Goal: Task Accomplishment & Management: Manage account settings

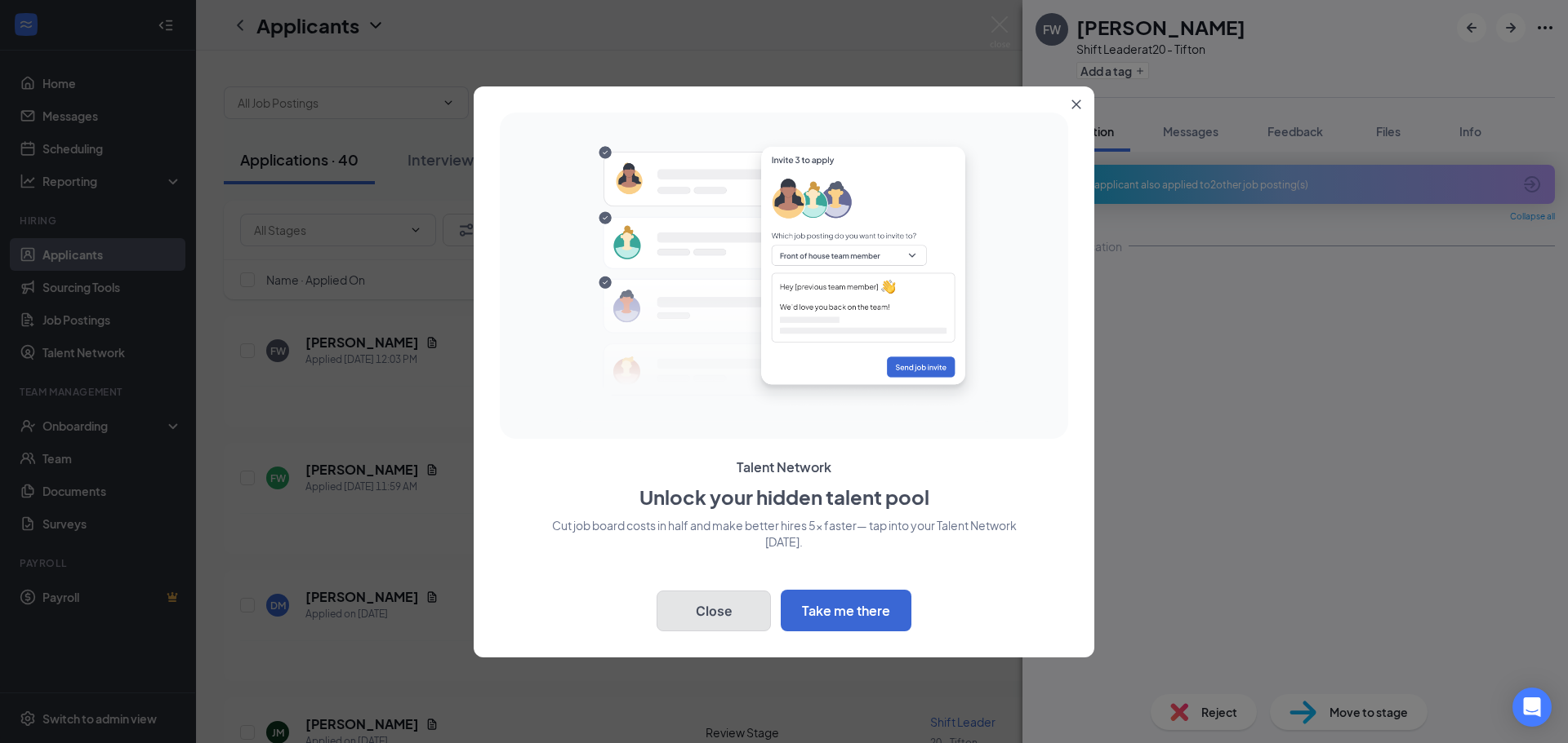
click at [748, 617] on button "Close" at bounding box center [714, 611] width 114 height 40
click at [816, 612] on div "FW [PERSON_NAME] Shift Leader at 20 - Tifton Add a tag Application Messages Fee…" at bounding box center [784, 371] width 1568 height 743
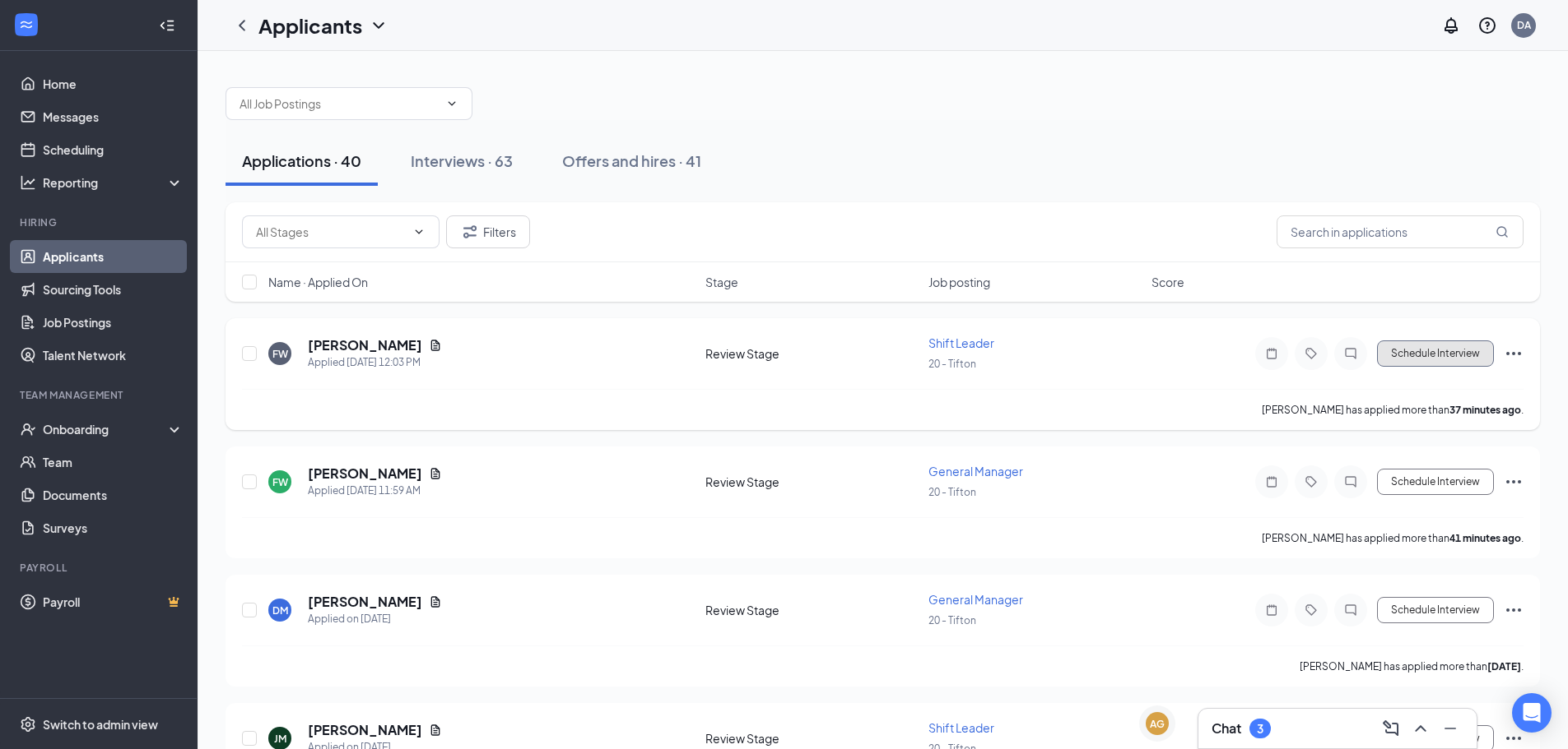
click at [1405, 352] on button "Schedule Interview" at bounding box center [1435, 354] width 117 height 27
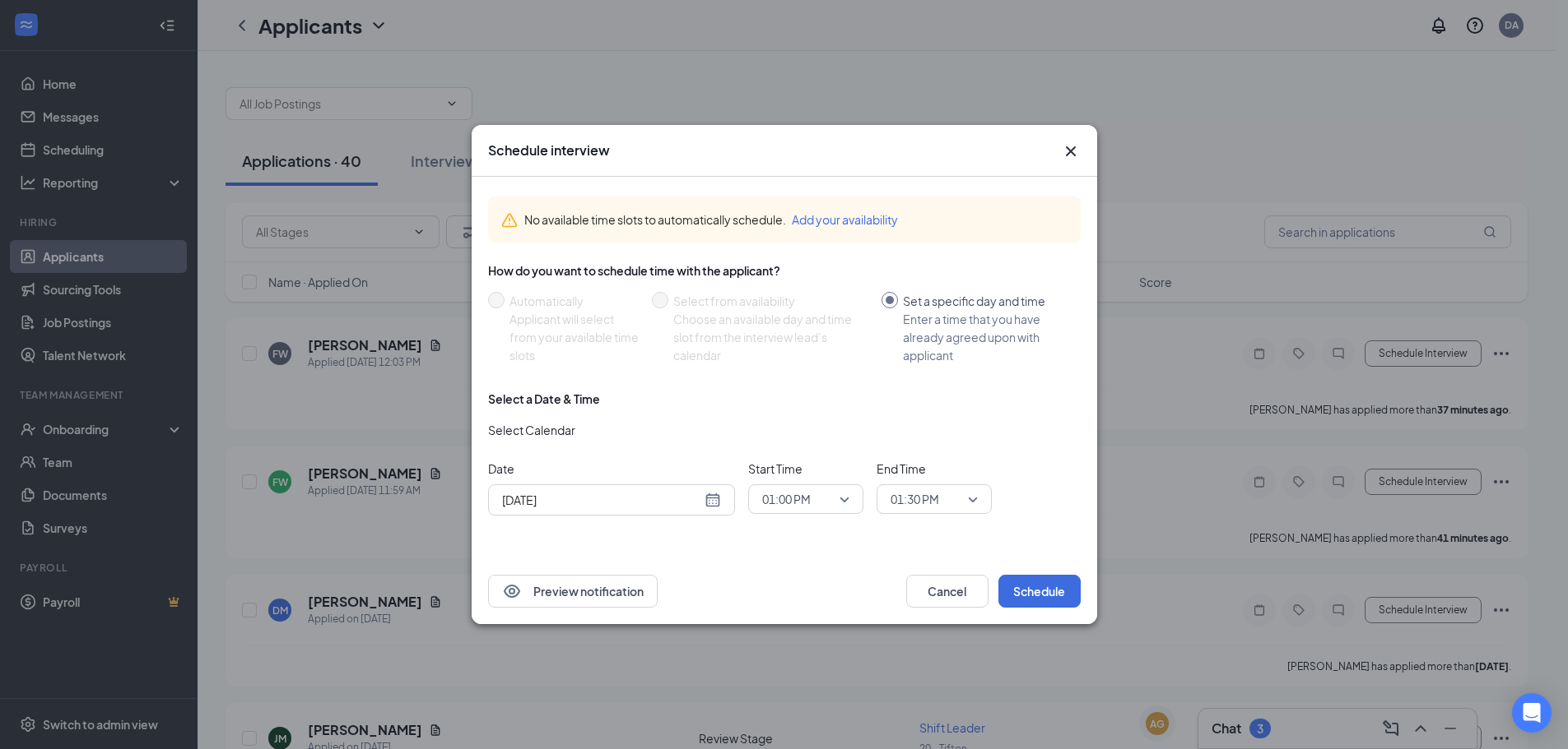
click at [844, 500] on span "01:00 PM" at bounding box center [805, 500] width 88 height 25
click at [827, 459] on span "01:30 PM" at bounding box center [805, 466] width 89 height 18
click at [974, 501] on span "01:30 PM" at bounding box center [934, 500] width 88 height 25
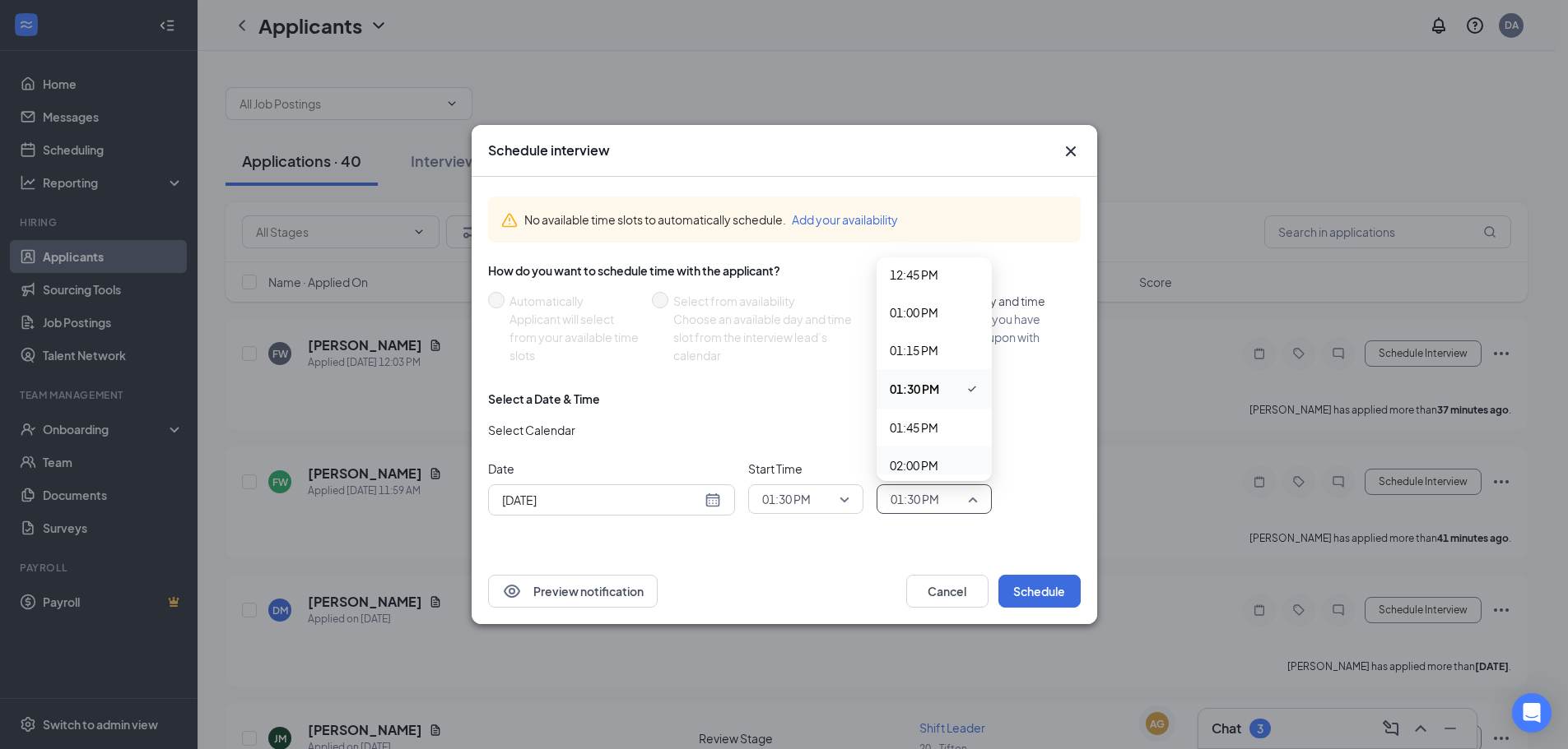
click at [940, 463] on span "02:00 PM" at bounding box center [934, 466] width 89 height 18
click at [1045, 591] on button "Schedule" at bounding box center [1039, 591] width 83 height 32
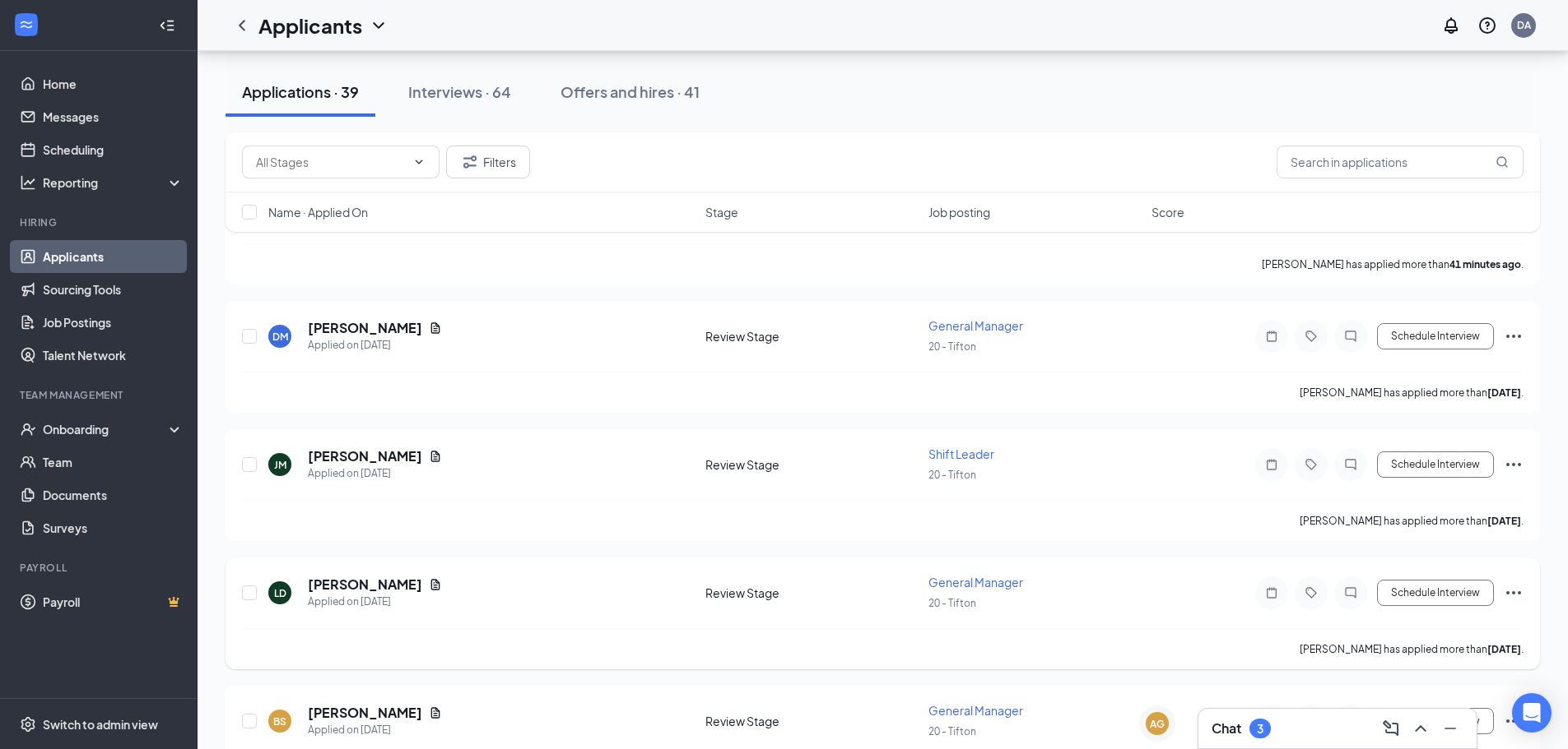
scroll to position [164, 0]
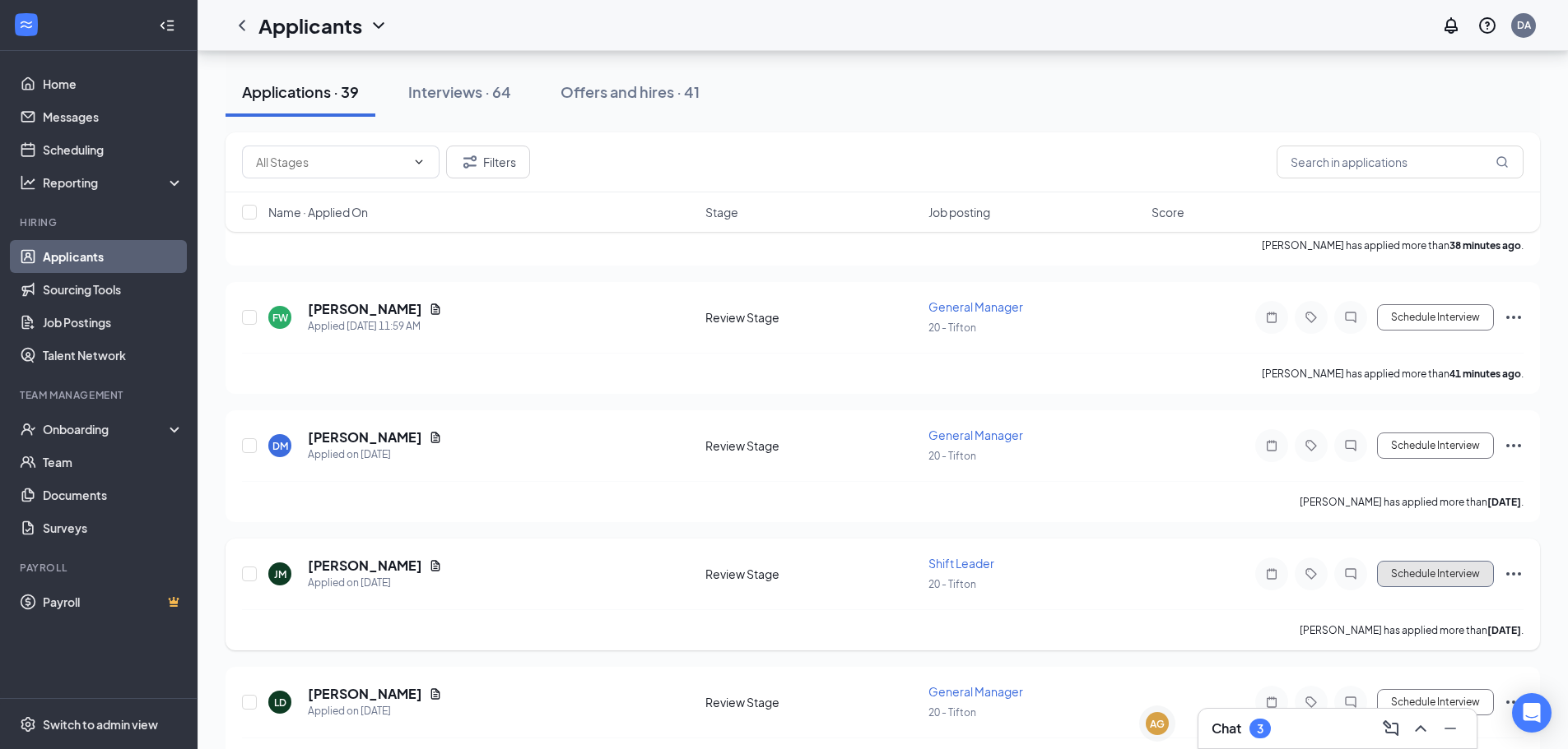
click at [1430, 577] on button "Schedule Interview" at bounding box center [1435, 574] width 117 height 27
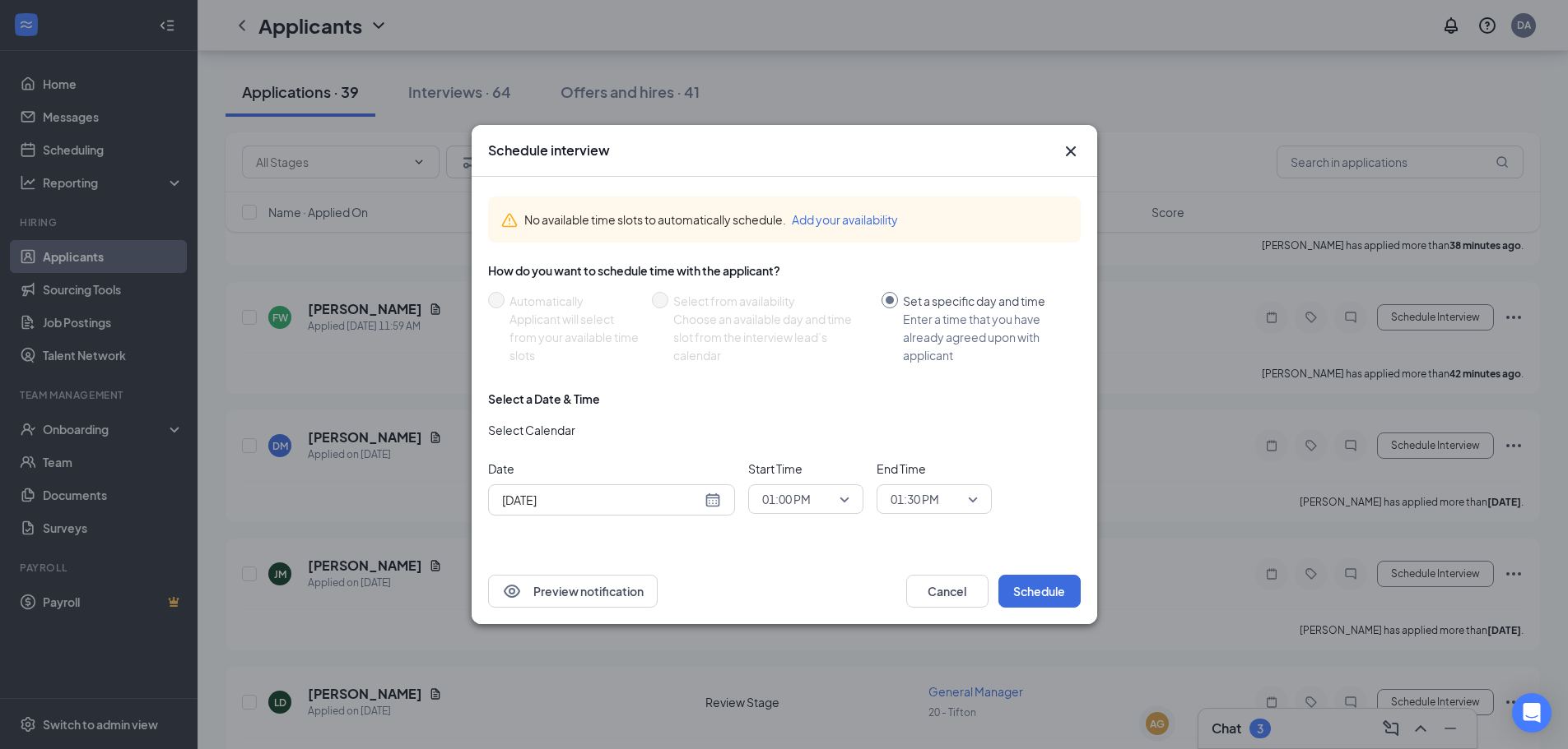
click at [846, 497] on span "01:00 PM" at bounding box center [805, 500] width 88 height 25
click at [829, 439] on span "02:00 PM" at bounding box center [805, 442] width 89 height 18
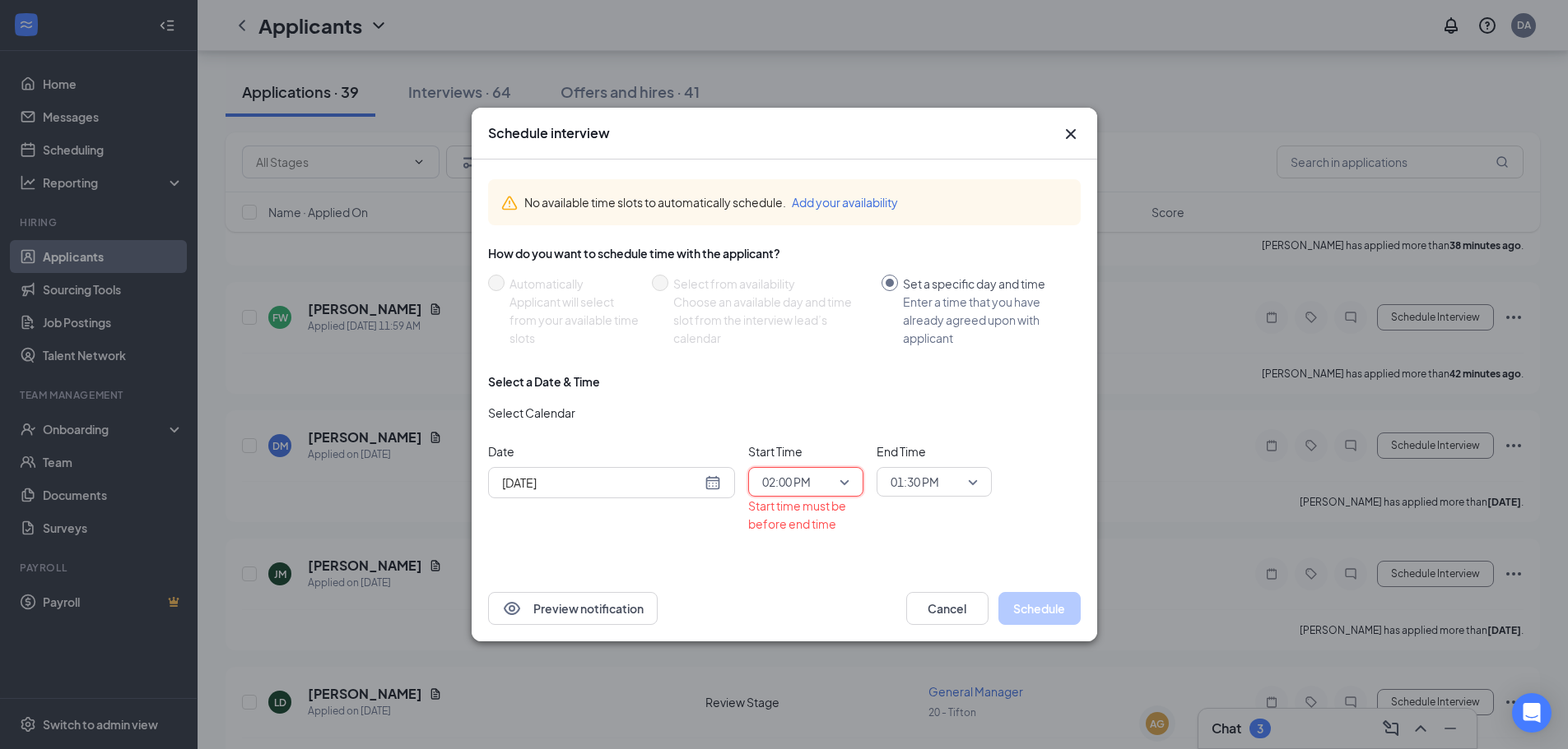
click at [969, 482] on span "01:30 PM" at bounding box center [934, 482] width 88 height 25
click at [946, 427] on span "02:30 PM" at bounding box center [934, 426] width 89 height 18
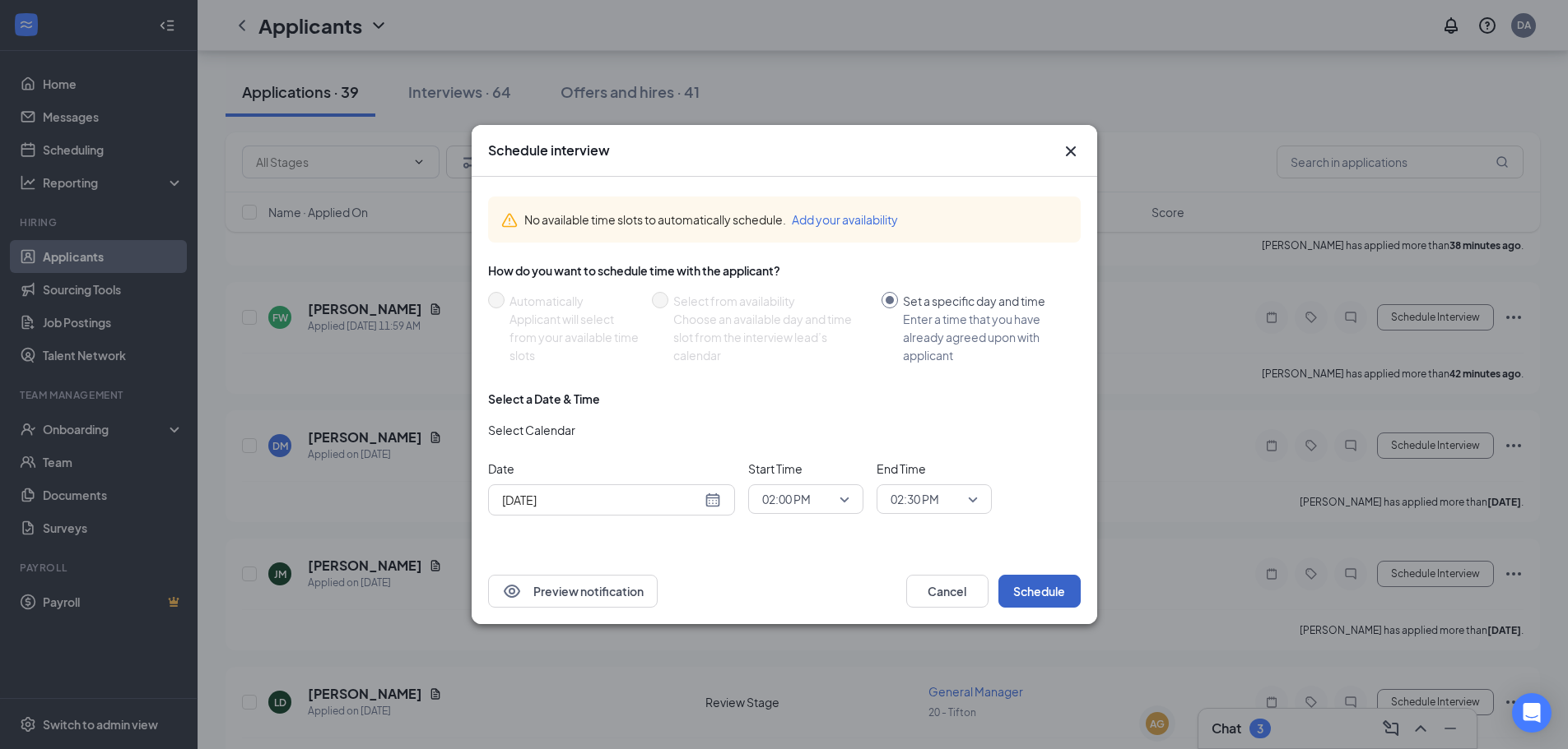
click at [1029, 588] on button "Schedule" at bounding box center [1039, 591] width 83 height 32
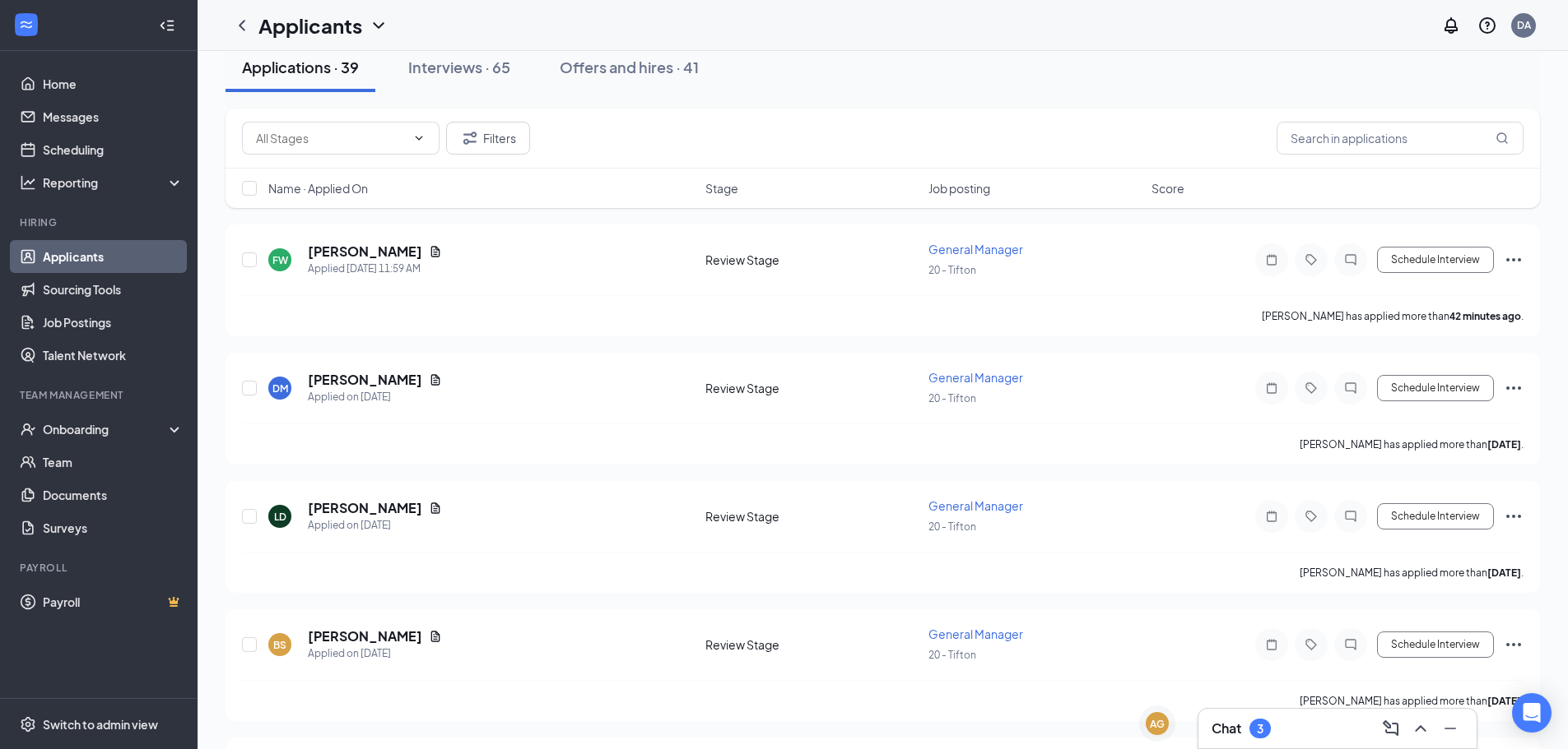
scroll to position [0, 0]
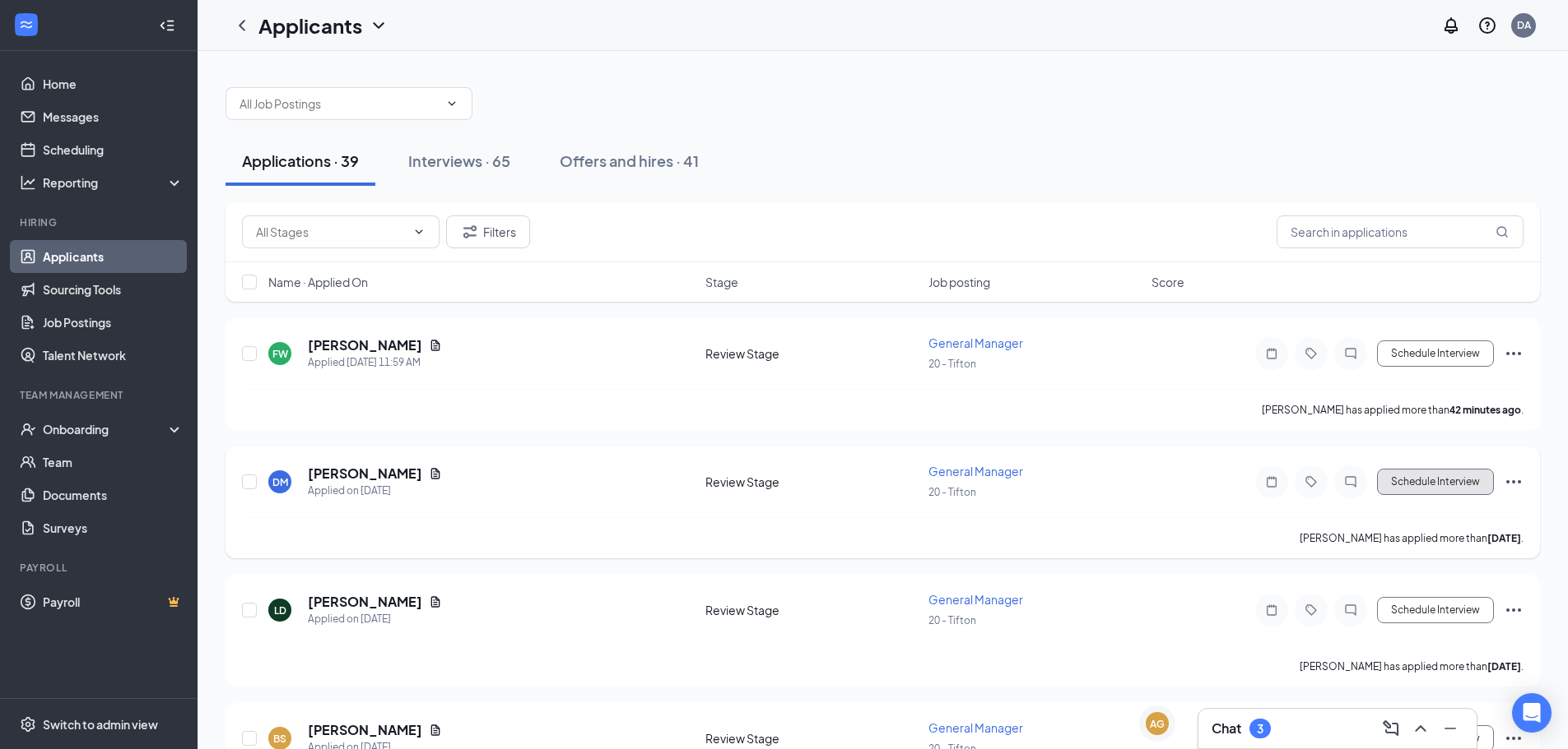
click at [1430, 480] on button "Schedule Interview" at bounding box center [1435, 482] width 117 height 27
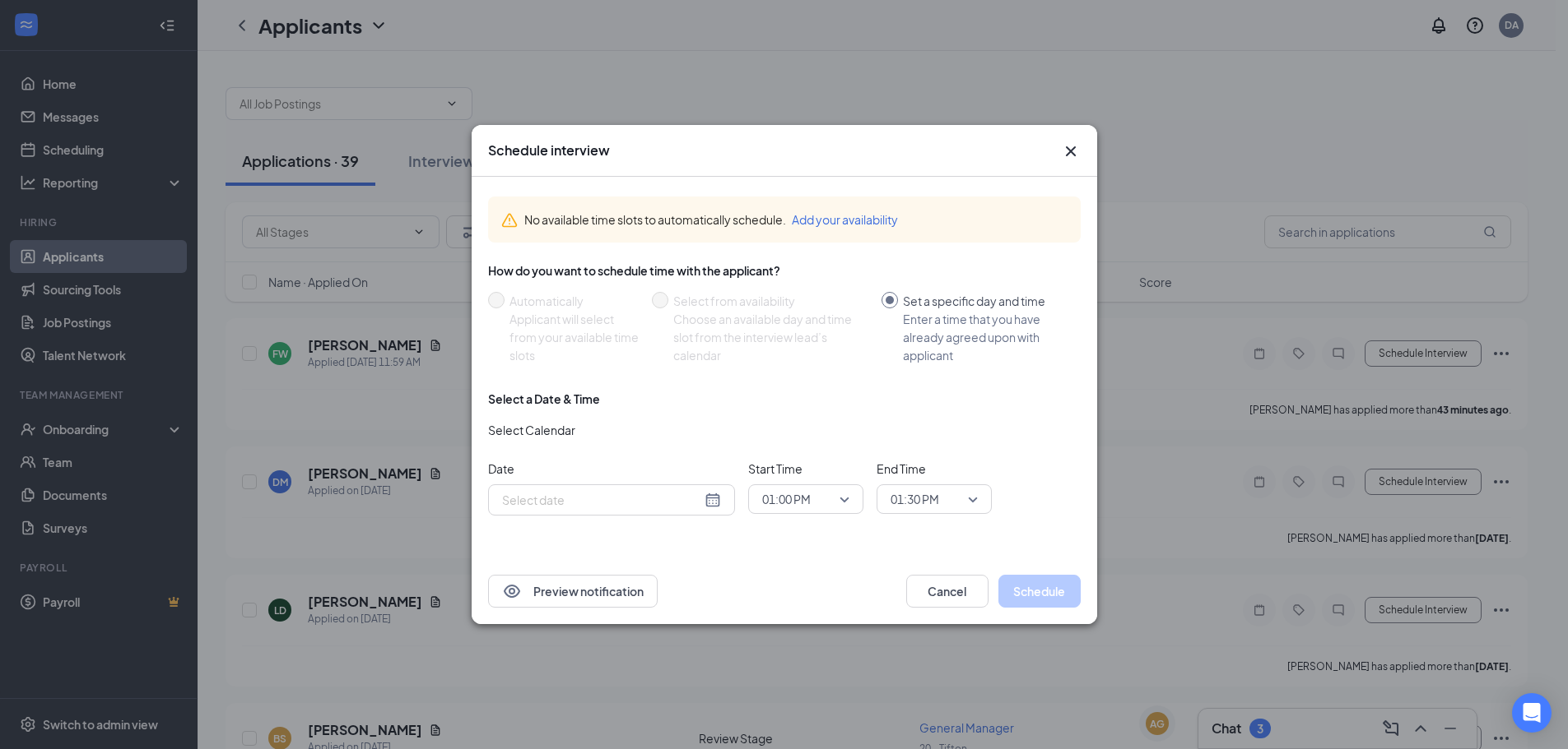
type input "[DATE]"
click at [841, 498] on span "01:00 PM" at bounding box center [805, 500] width 88 height 25
click at [797, 354] on span "02:15 PM" at bounding box center [785, 349] width 48 height 18
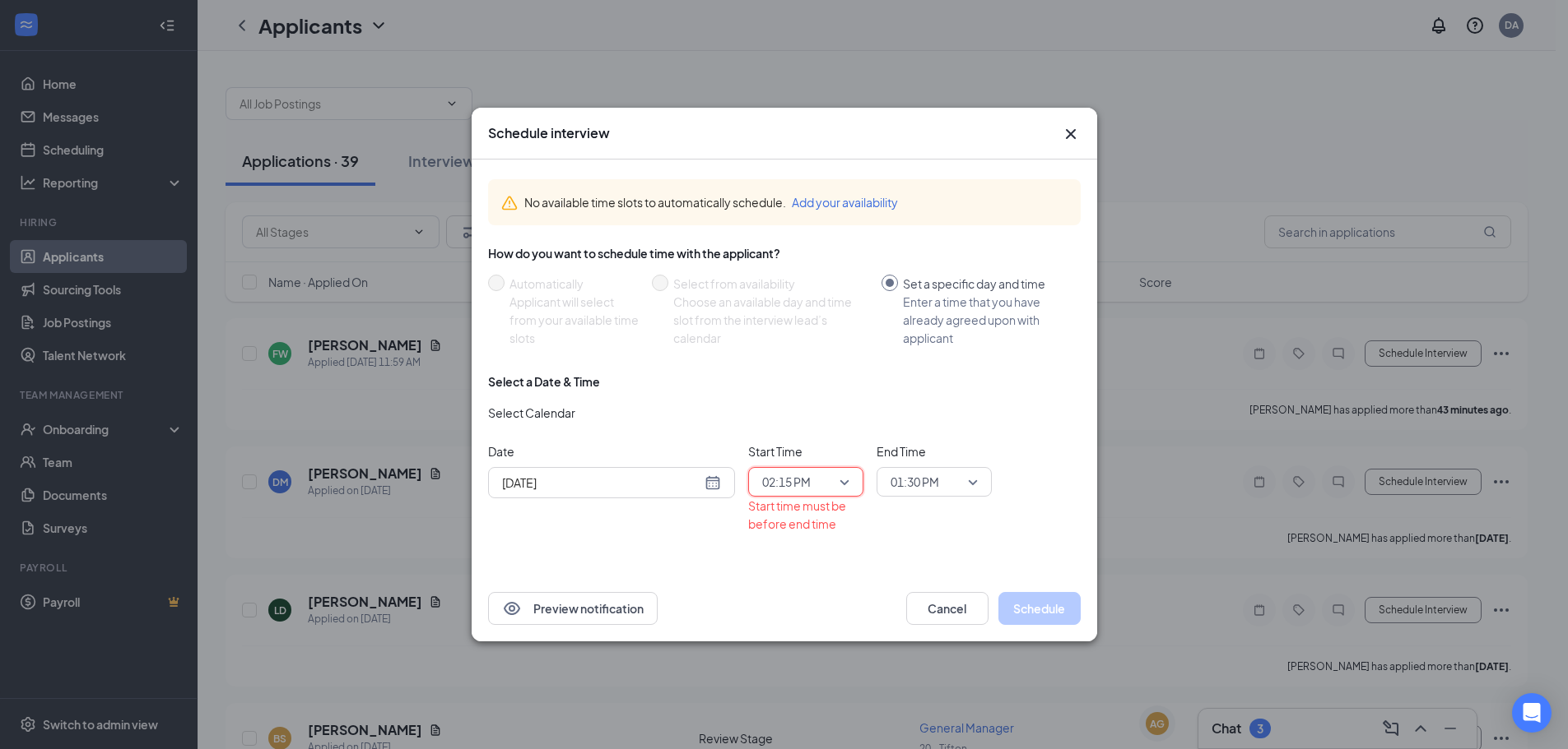
click at [974, 483] on span "01:30 PM" at bounding box center [934, 482] width 88 height 25
click at [943, 367] on span "02:45 PM" at bounding box center [934, 365] width 89 height 18
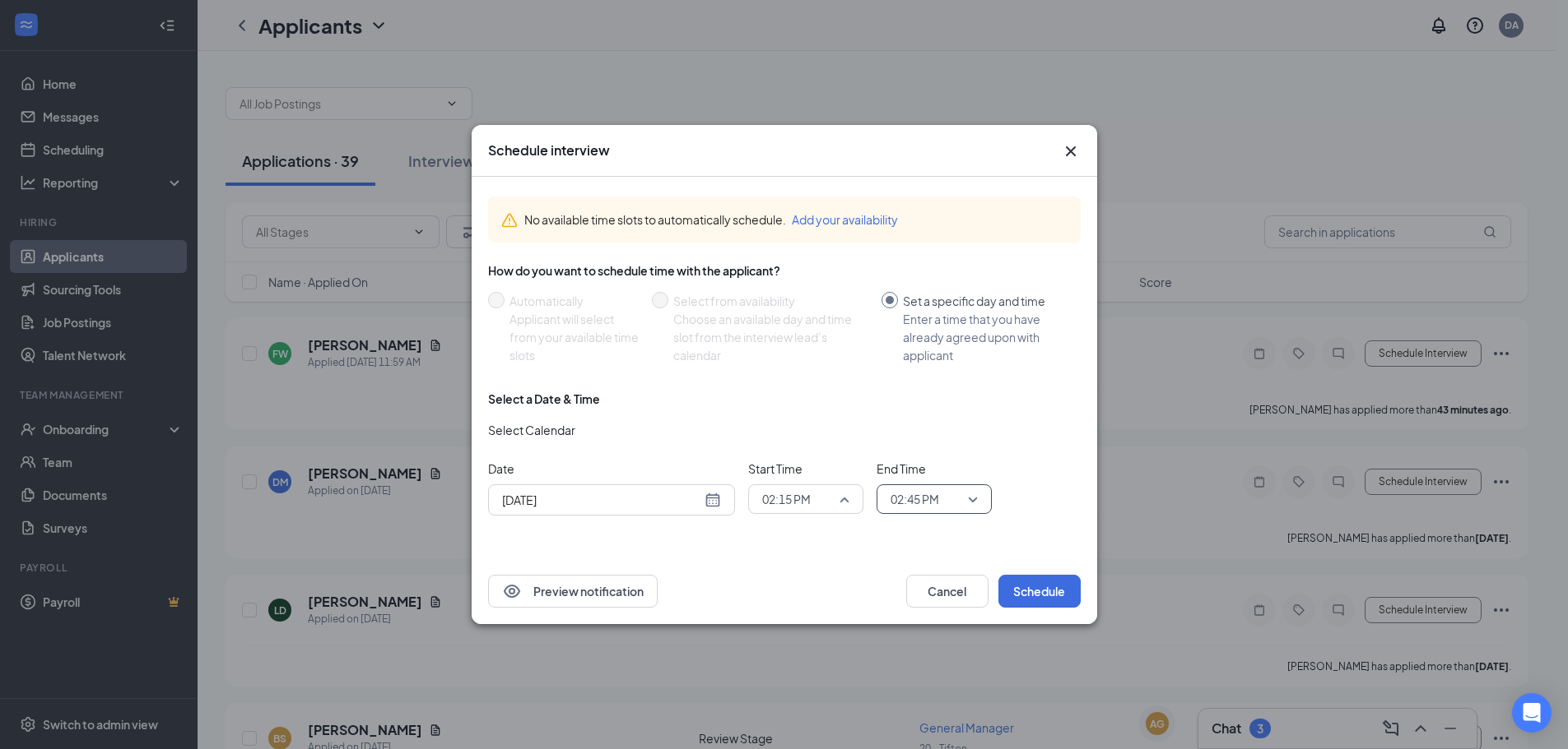
click at [844, 498] on span "02:15 PM" at bounding box center [805, 500] width 88 height 25
click at [824, 392] on span "02:30 PM" at bounding box center [805, 387] width 89 height 18
click at [1034, 582] on button "Schedule" at bounding box center [1039, 591] width 83 height 32
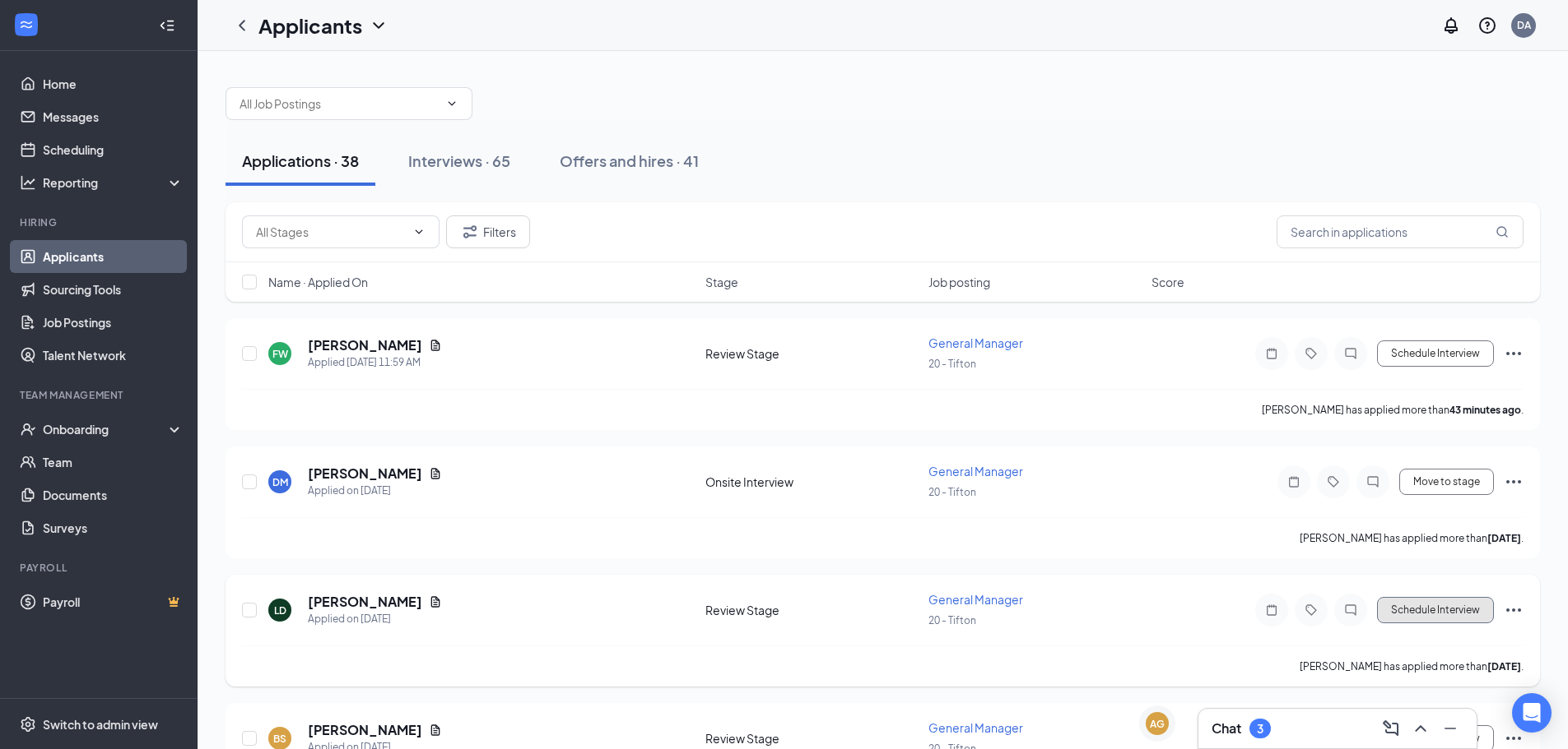
click at [1401, 609] on button "Schedule Interview" at bounding box center [1435, 611] width 117 height 27
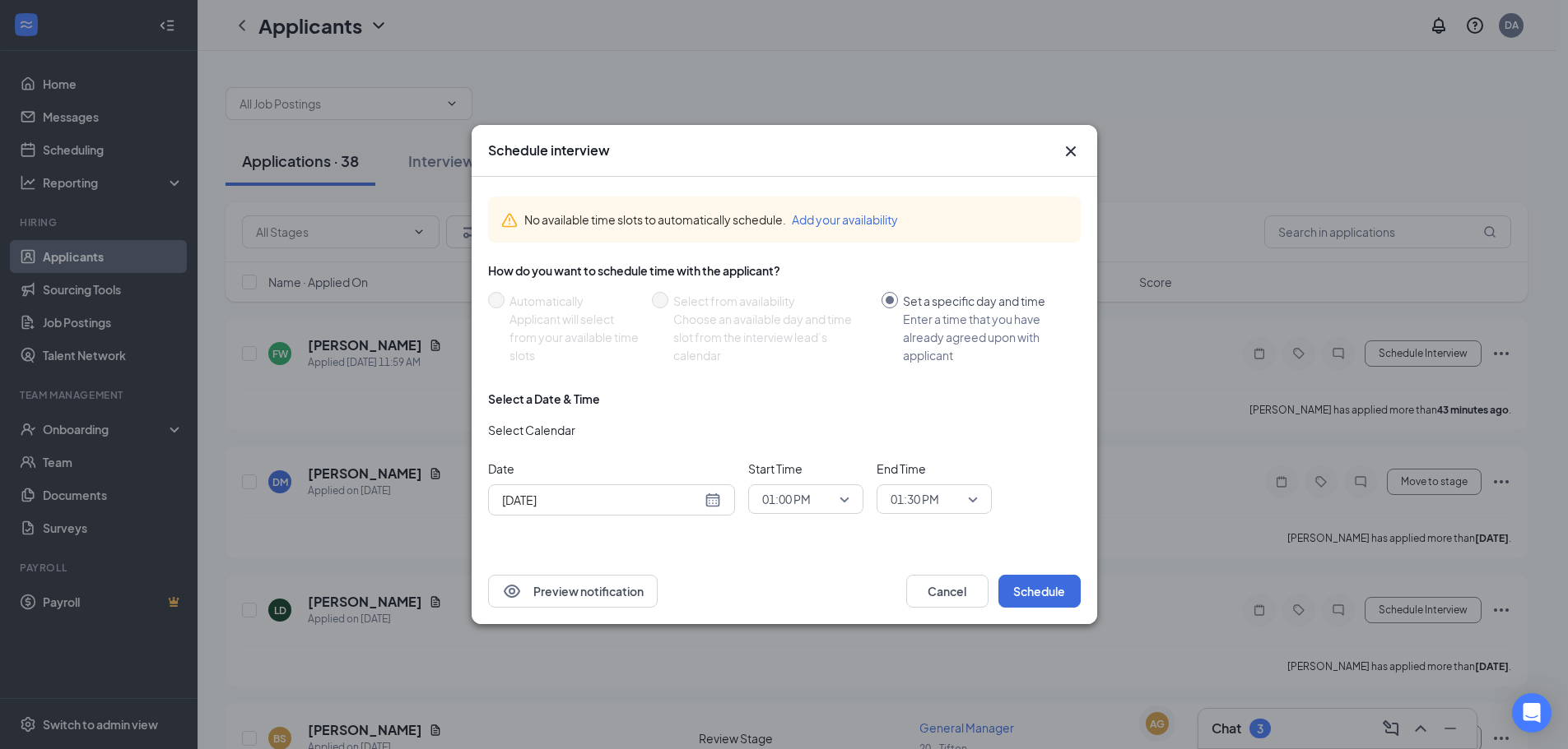
click at [839, 497] on span "01:00 PM" at bounding box center [805, 500] width 88 height 25
click at [804, 434] on span "03:15 PM" at bounding box center [785, 434] width 48 height 18
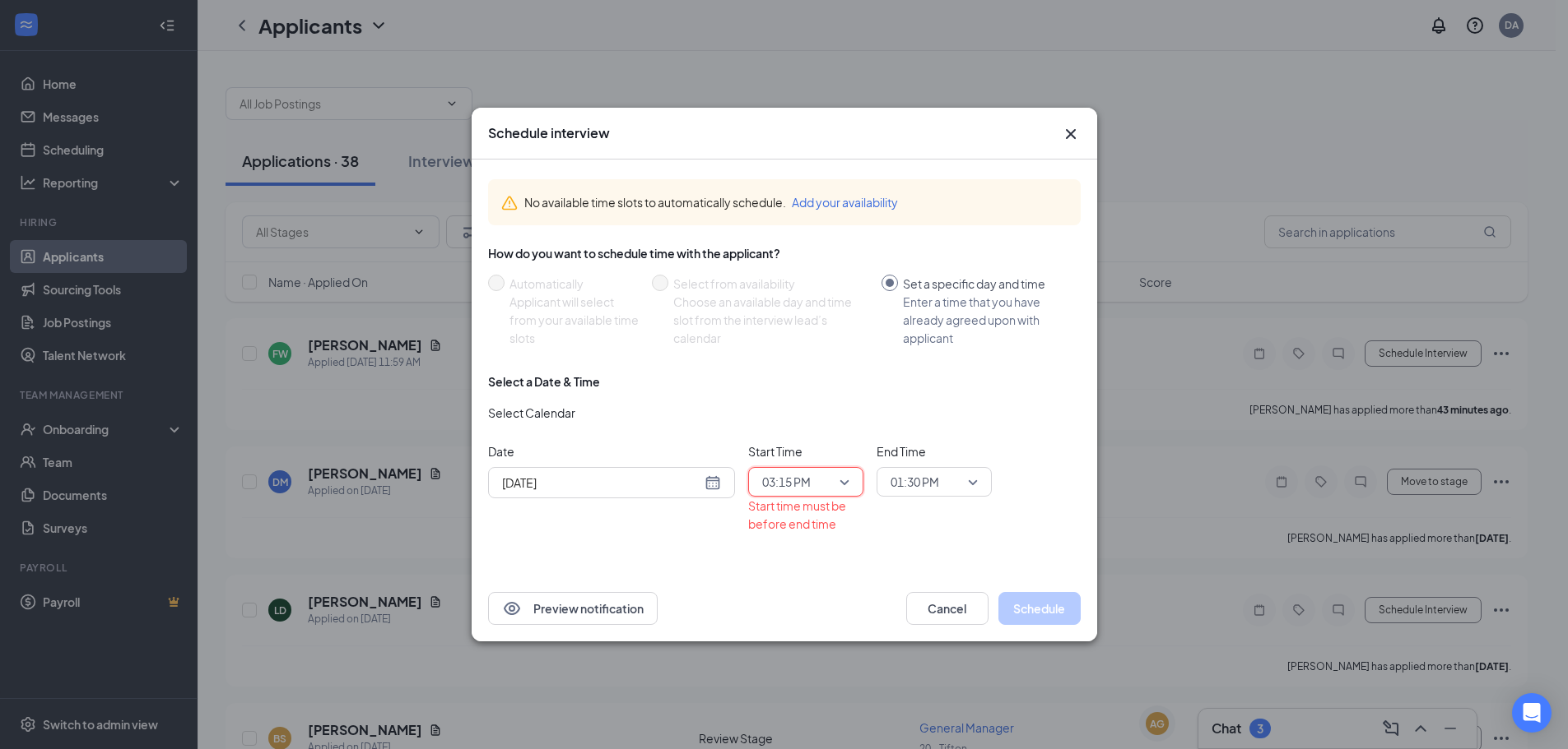
click at [974, 486] on span "01:30 PM" at bounding box center [934, 482] width 88 height 25
click at [952, 442] on span "03:45 PM" at bounding box center [934, 450] width 89 height 18
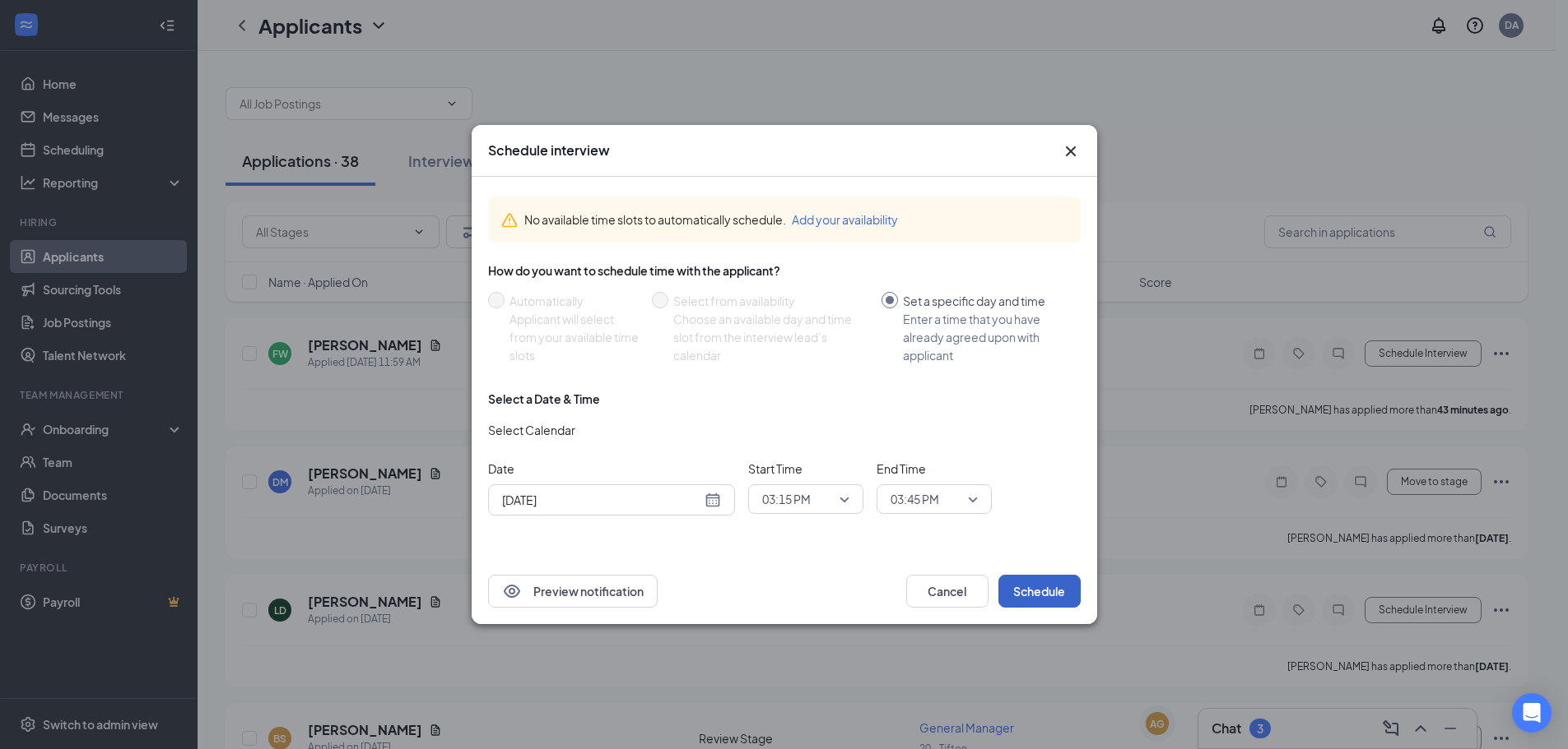
click at [1039, 589] on button "Schedule" at bounding box center [1039, 591] width 83 height 32
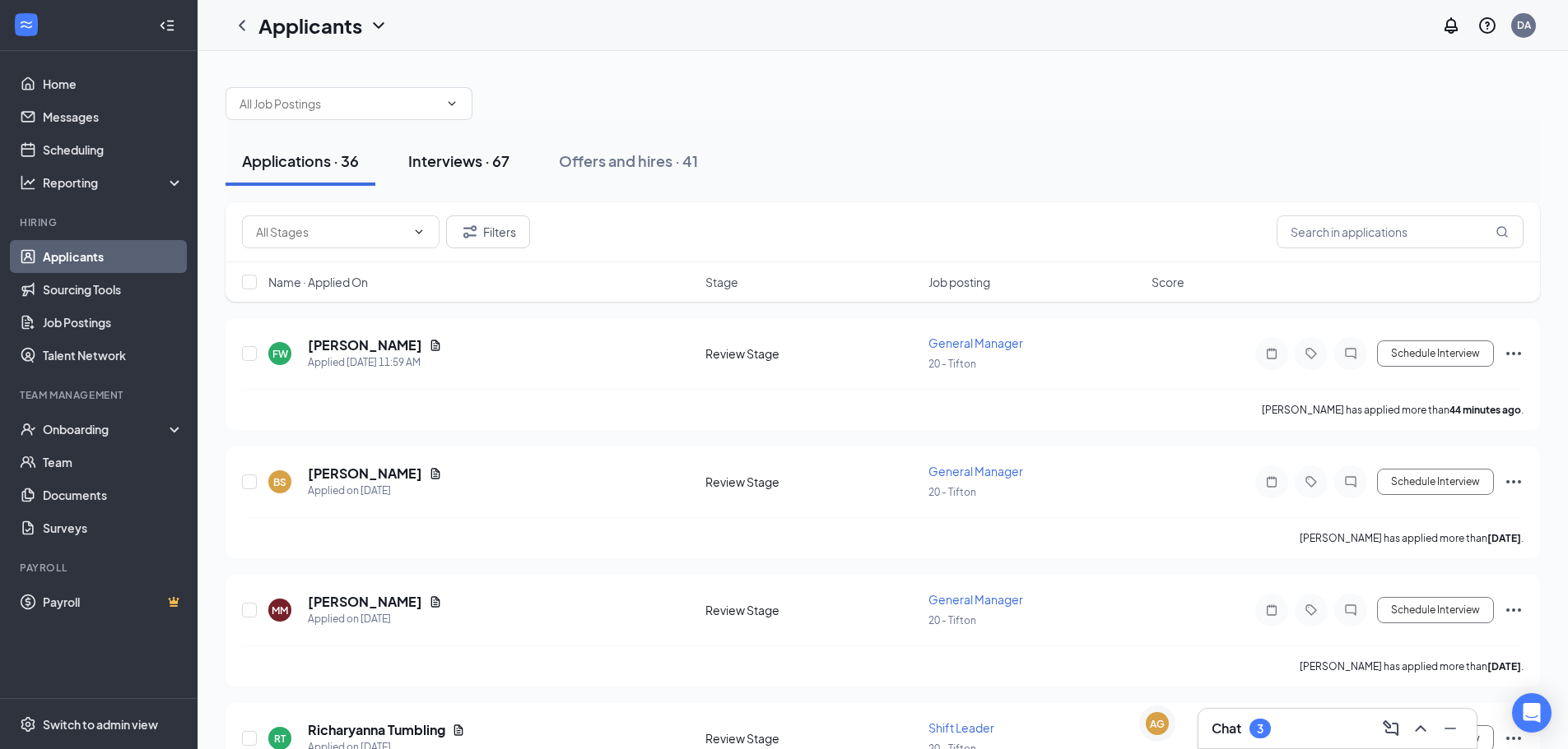
click at [465, 157] on div "Interviews · 67" at bounding box center [458, 161] width 101 height 21
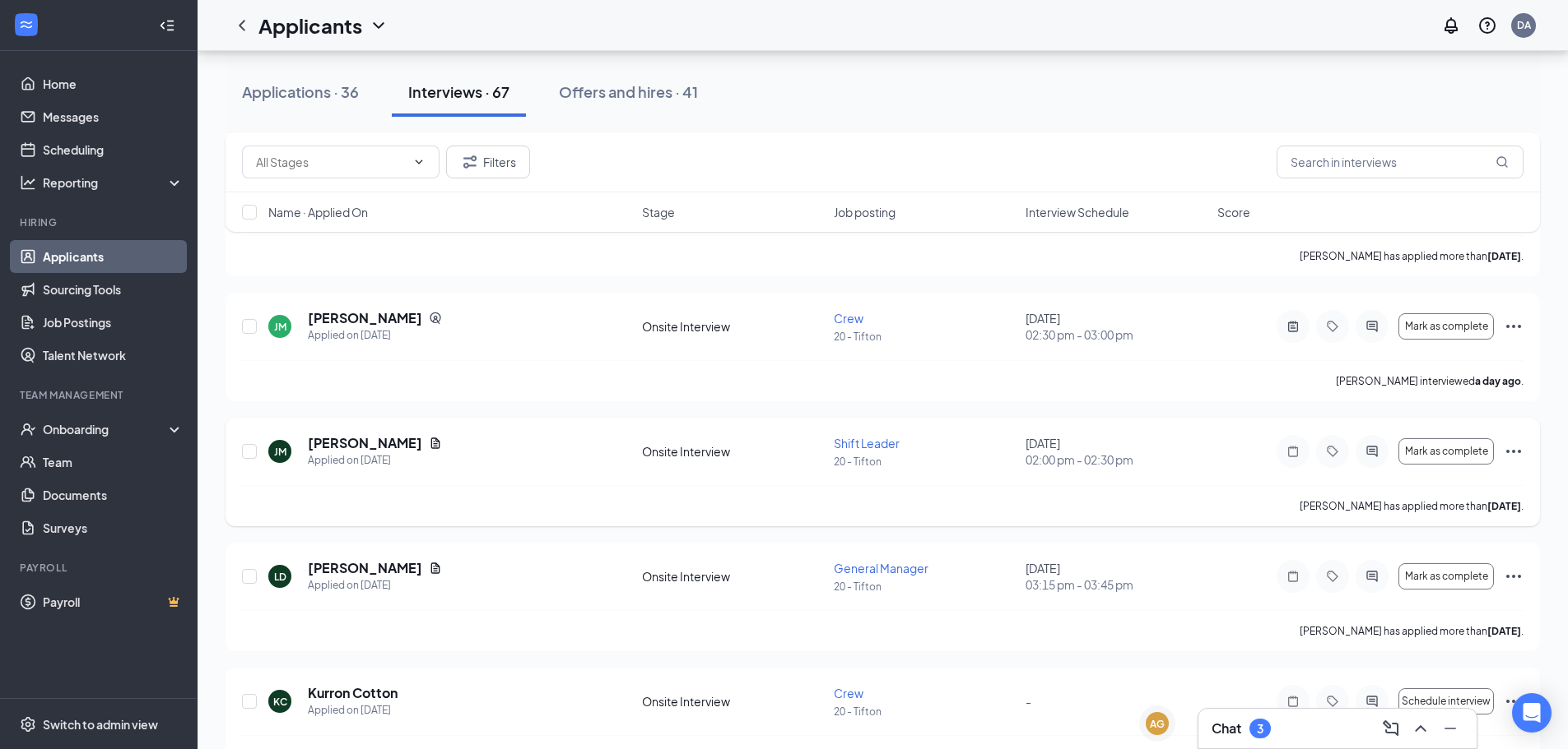
scroll to position [247, 0]
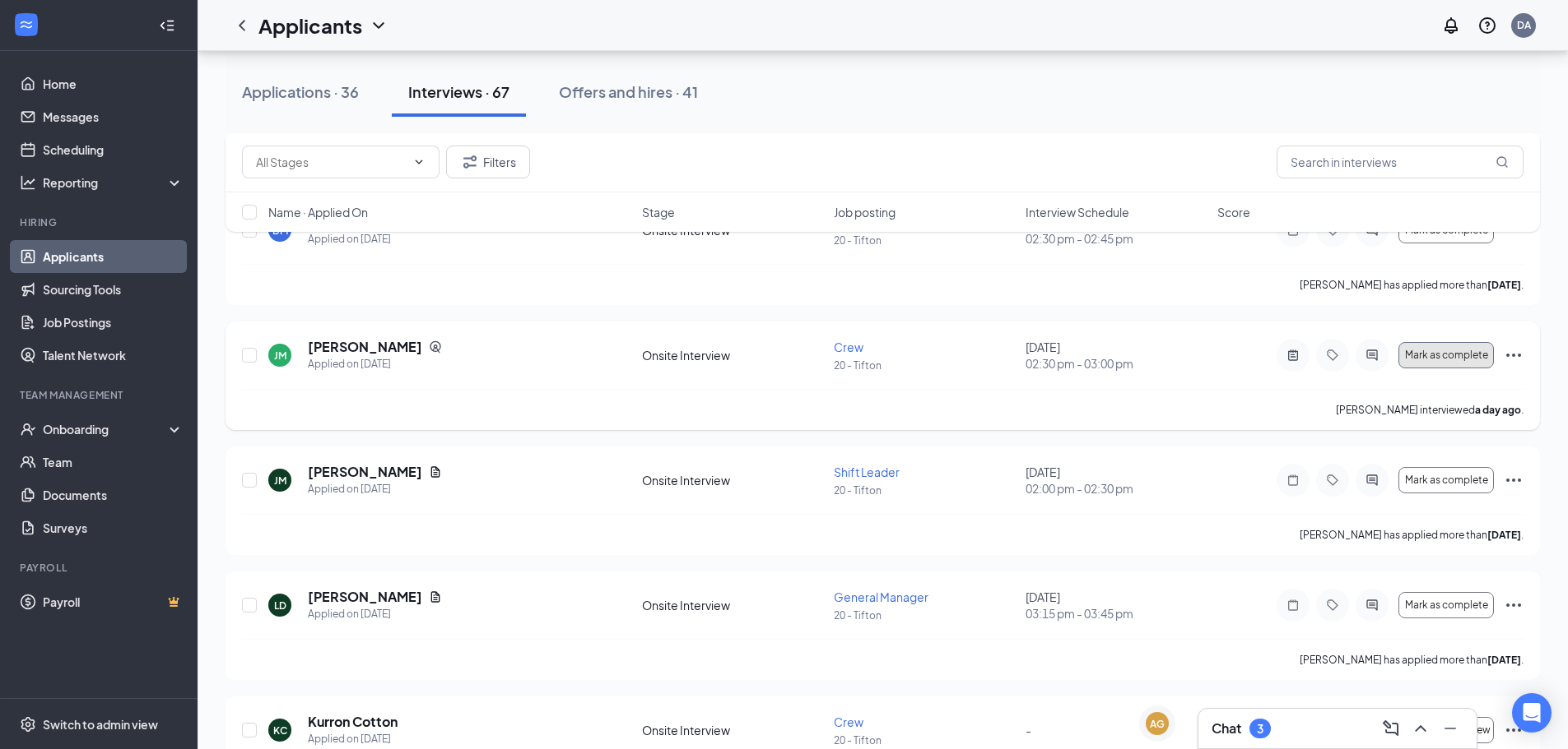
click at [1420, 355] on span "Mark as complete" at bounding box center [1446, 356] width 83 height 12
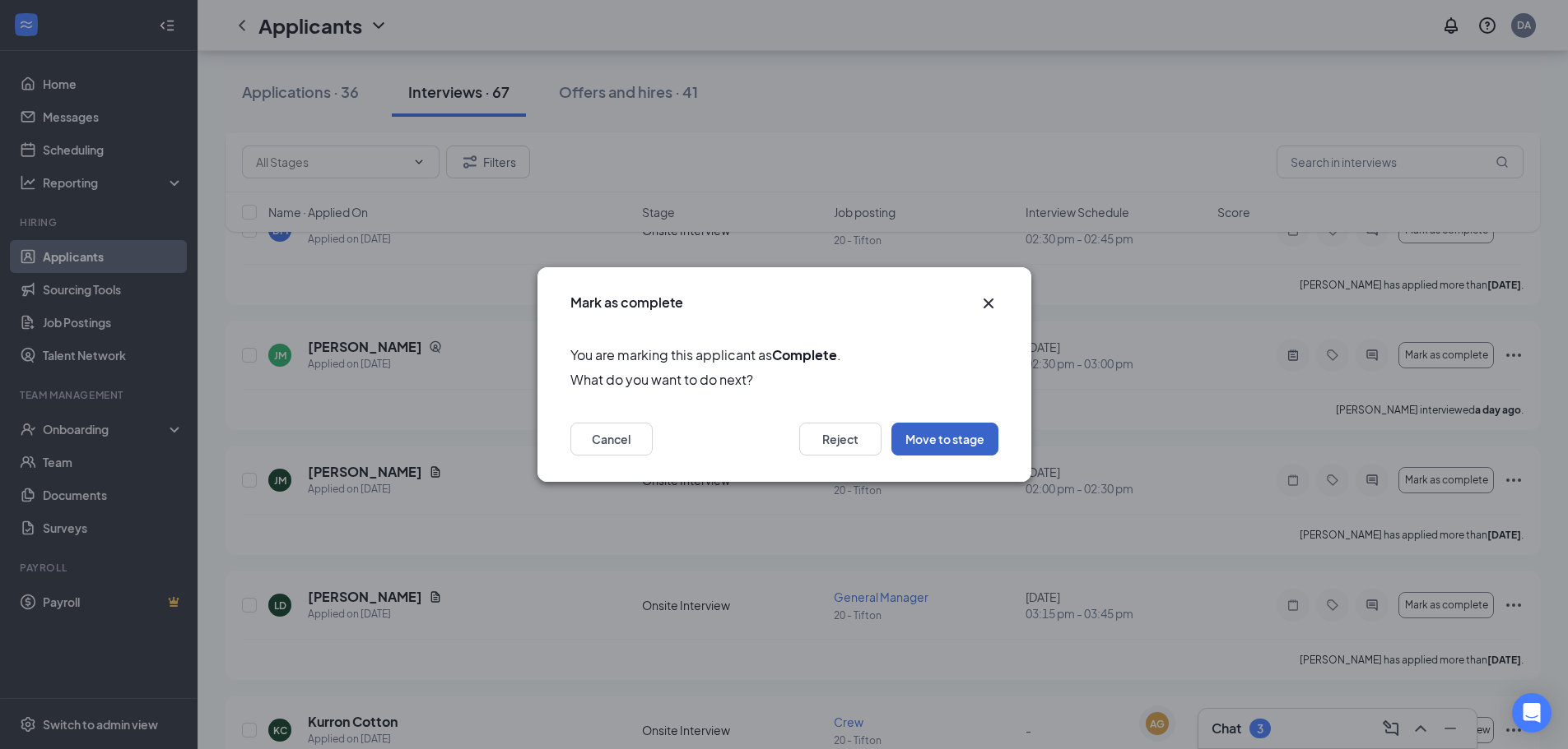
click at [964, 434] on button "Move to stage" at bounding box center [944, 438] width 107 height 32
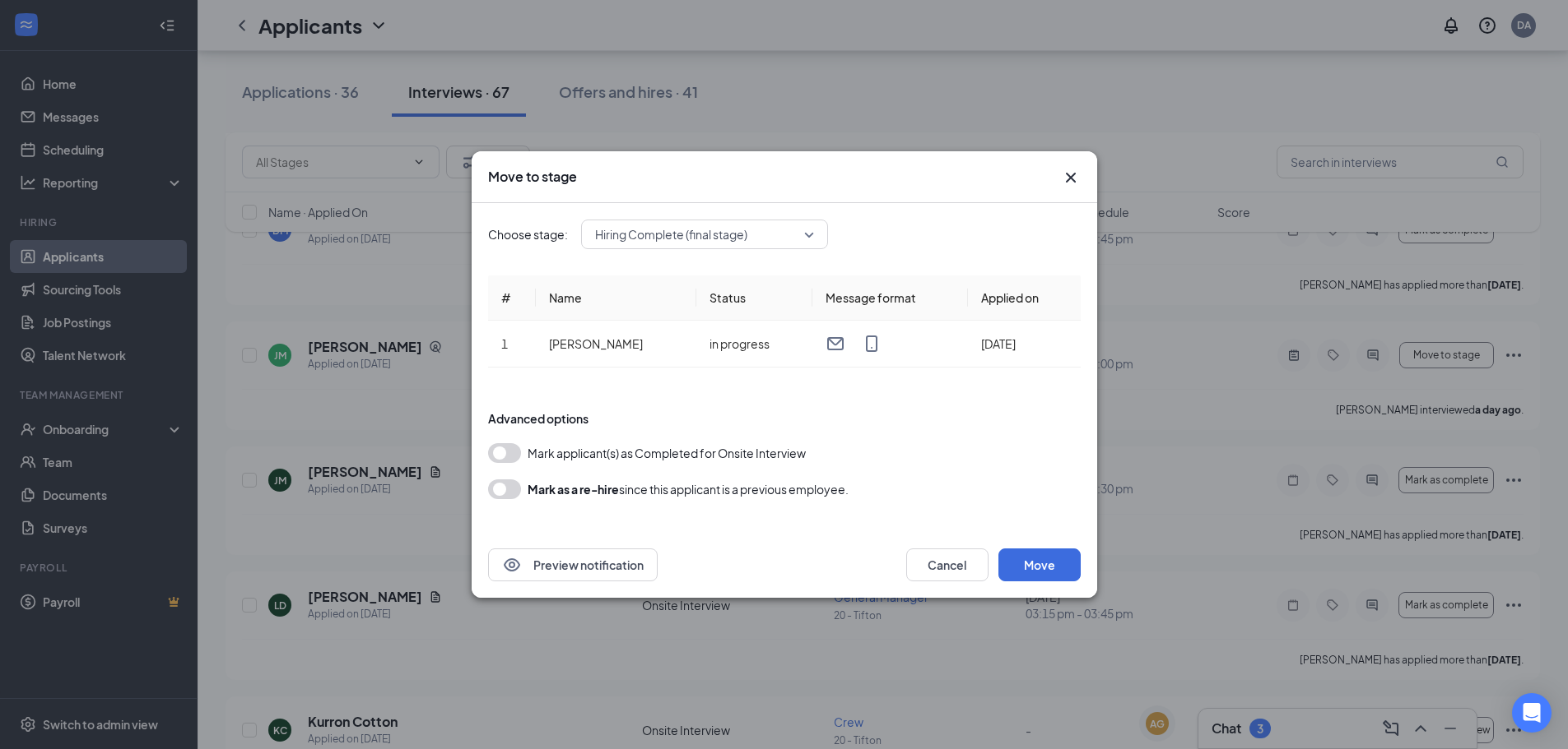
click at [518, 491] on button "button" at bounding box center [503, 490] width 33 height 20
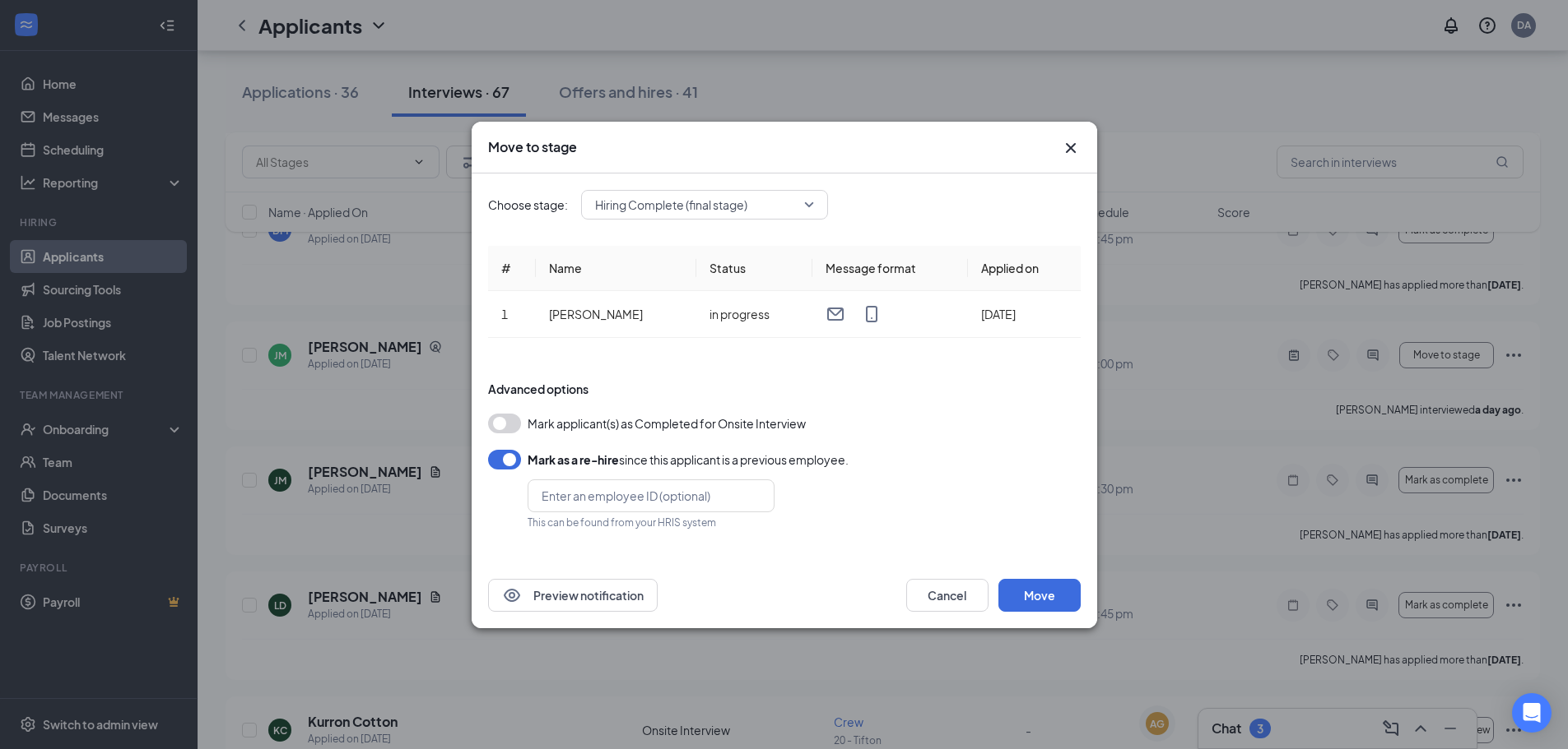
click at [515, 422] on button "button" at bounding box center [503, 424] width 33 height 20
click at [498, 455] on button "button" at bounding box center [503, 460] width 33 height 20
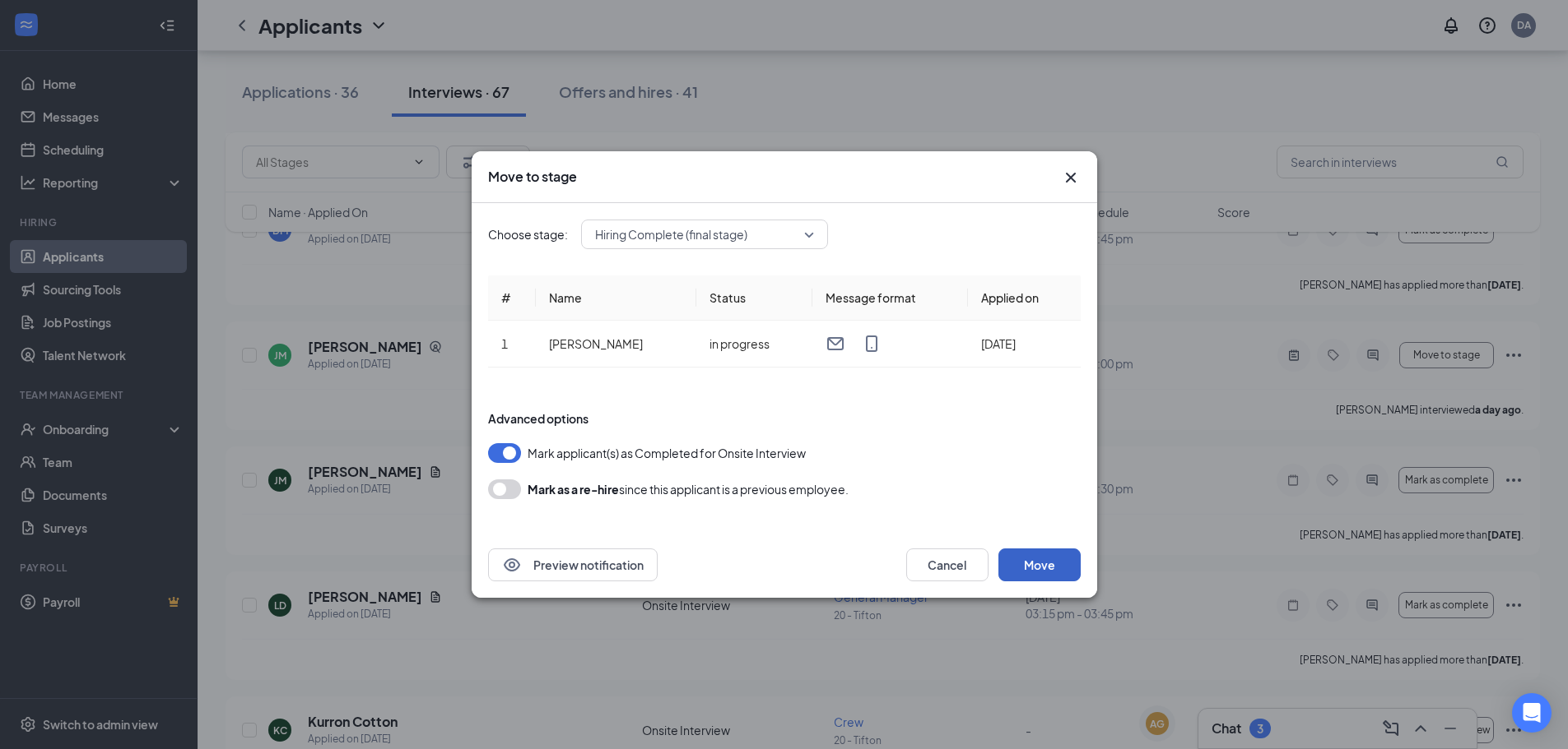
click at [1059, 559] on button "Move" at bounding box center [1039, 565] width 83 height 32
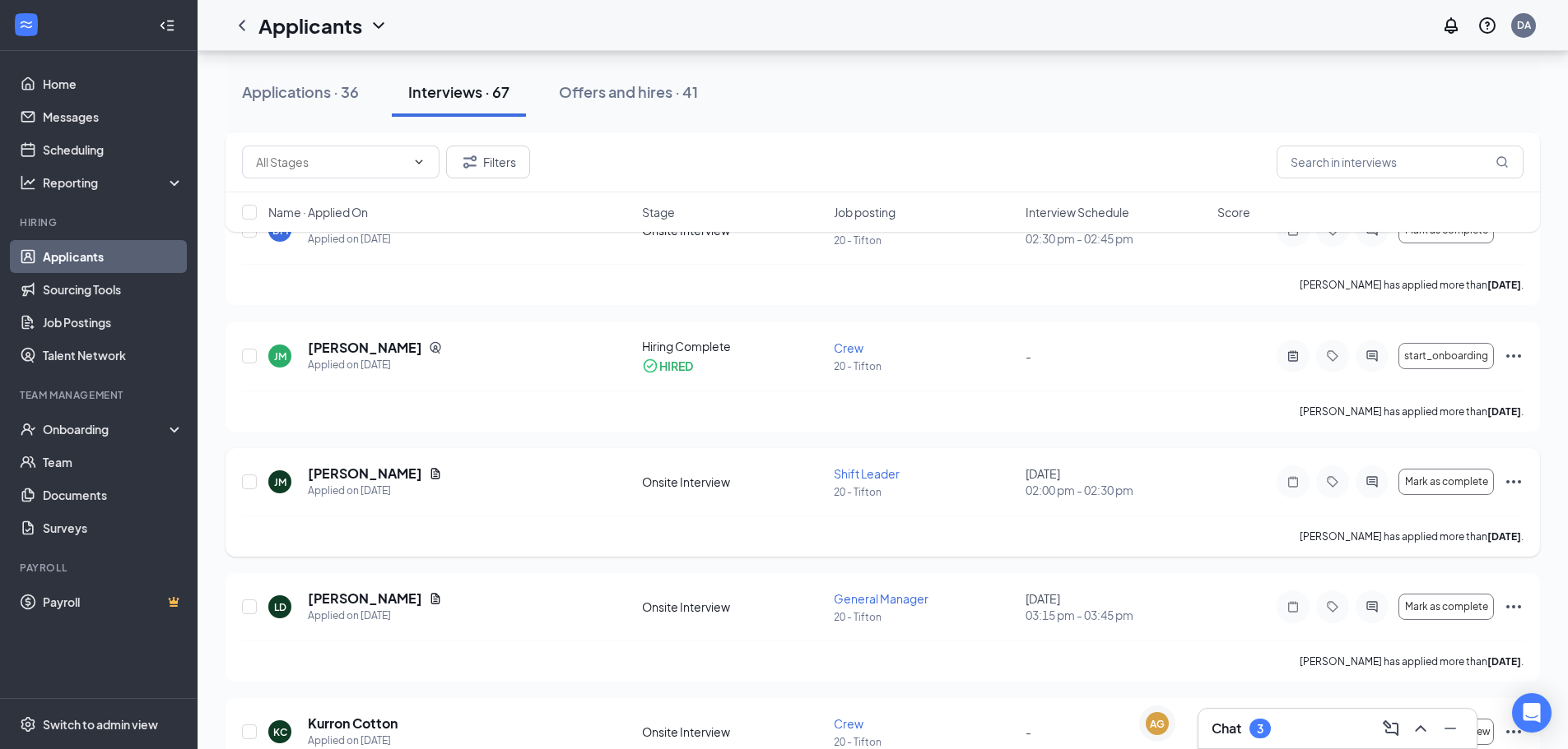
scroll to position [164, 0]
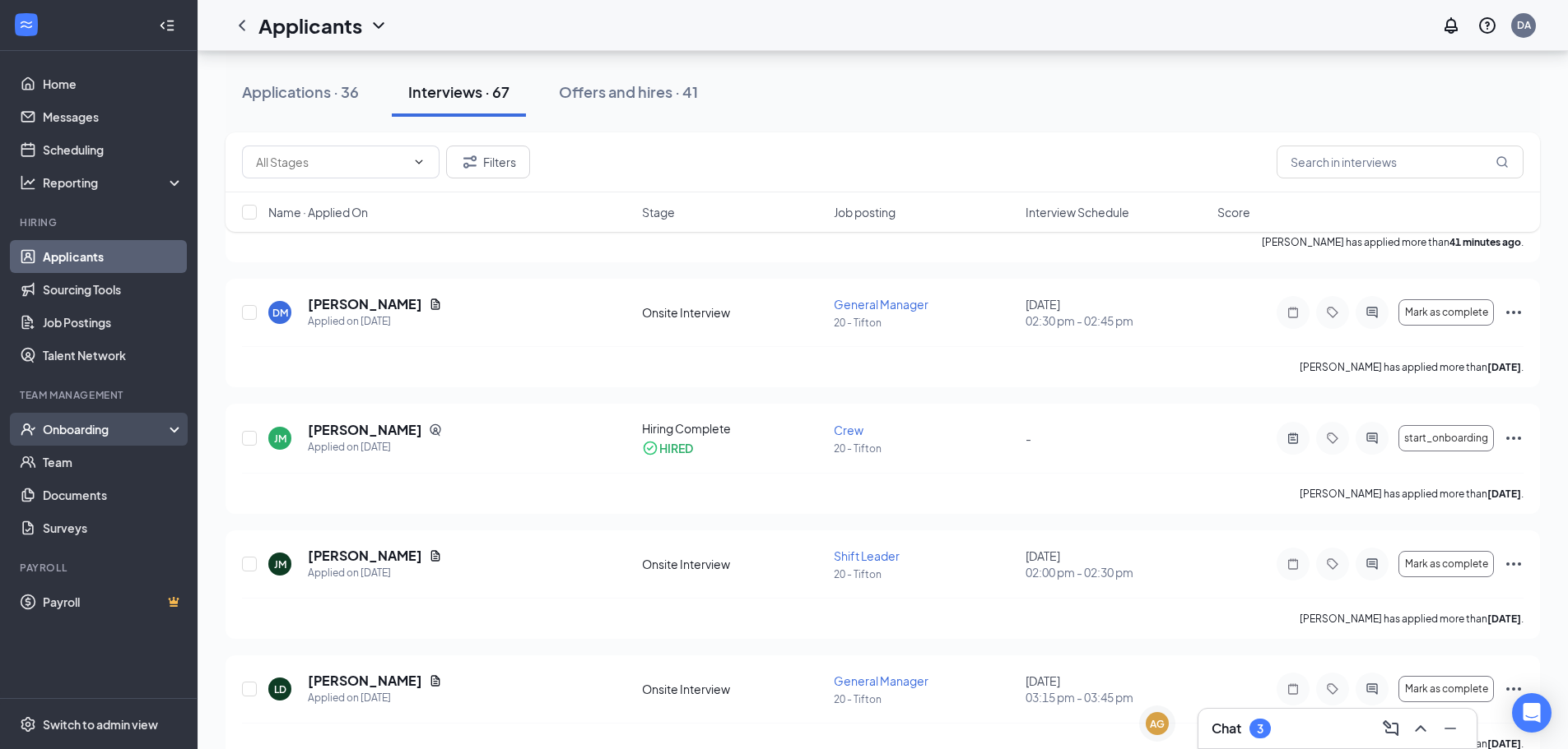
click at [115, 431] on div "Onboarding" at bounding box center [106, 430] width 127 height 17
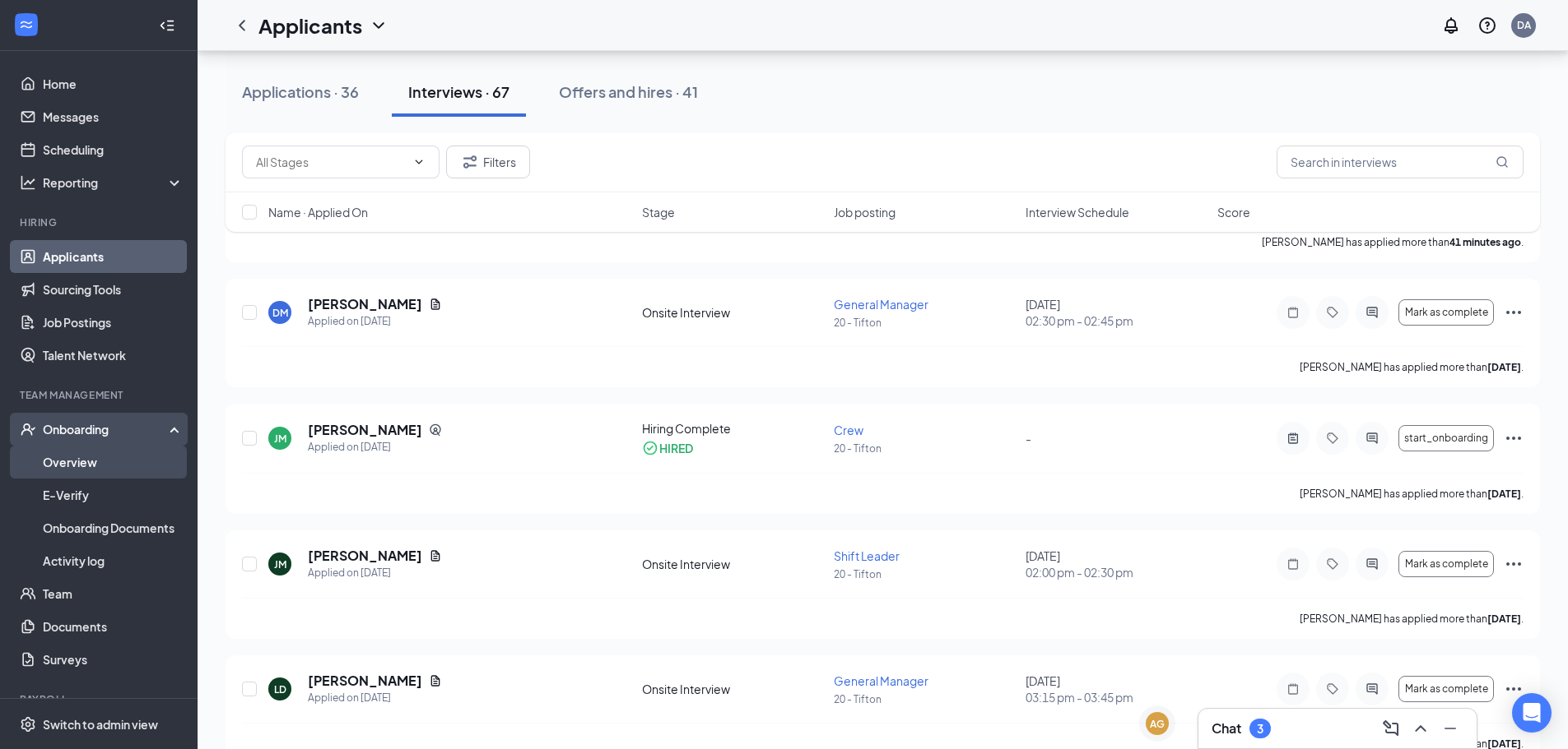
click at [112, 457] on link "Overview" at bounding box center [113, 462] width 141 height 32
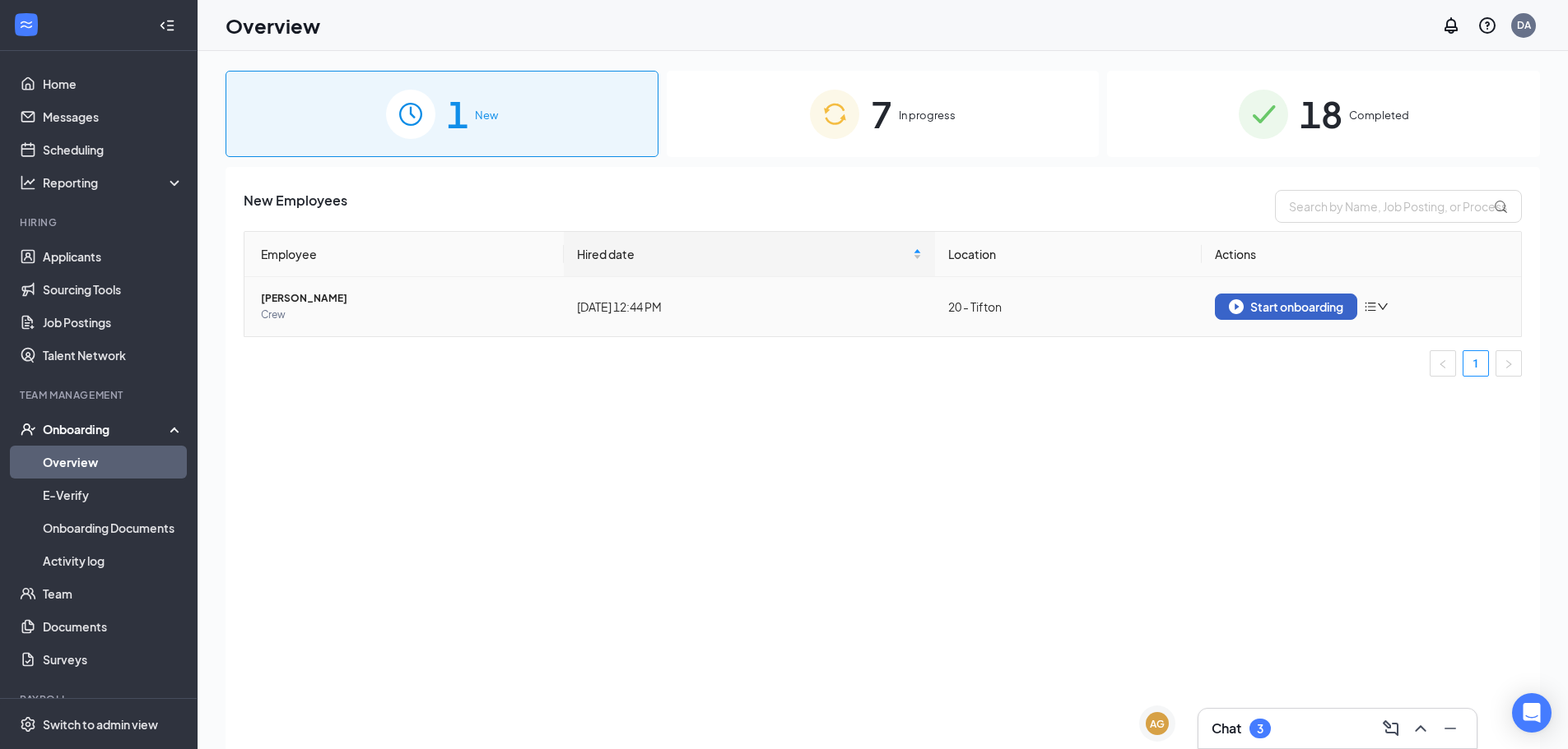
click at [1275, 305] on div "Start onboarding" at bounding box center [1285, 307] width 114 height 15
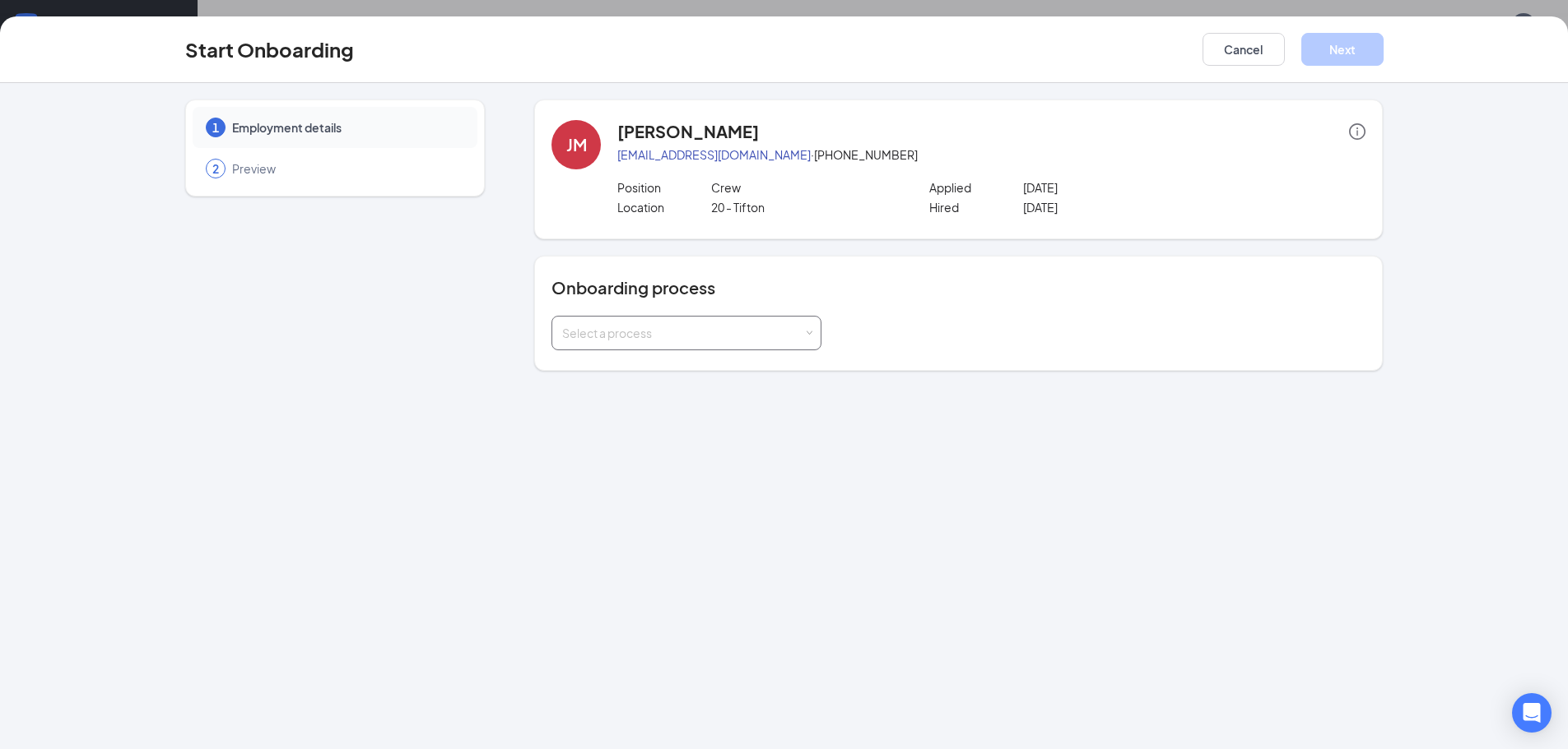
click at [806, 327] on div "Select a process" at bounding box center [686, 332] width 248 height 32
click at [706, 368] on span "General Onboarding Process" at bounding box center [637, 367] width 158 height 15
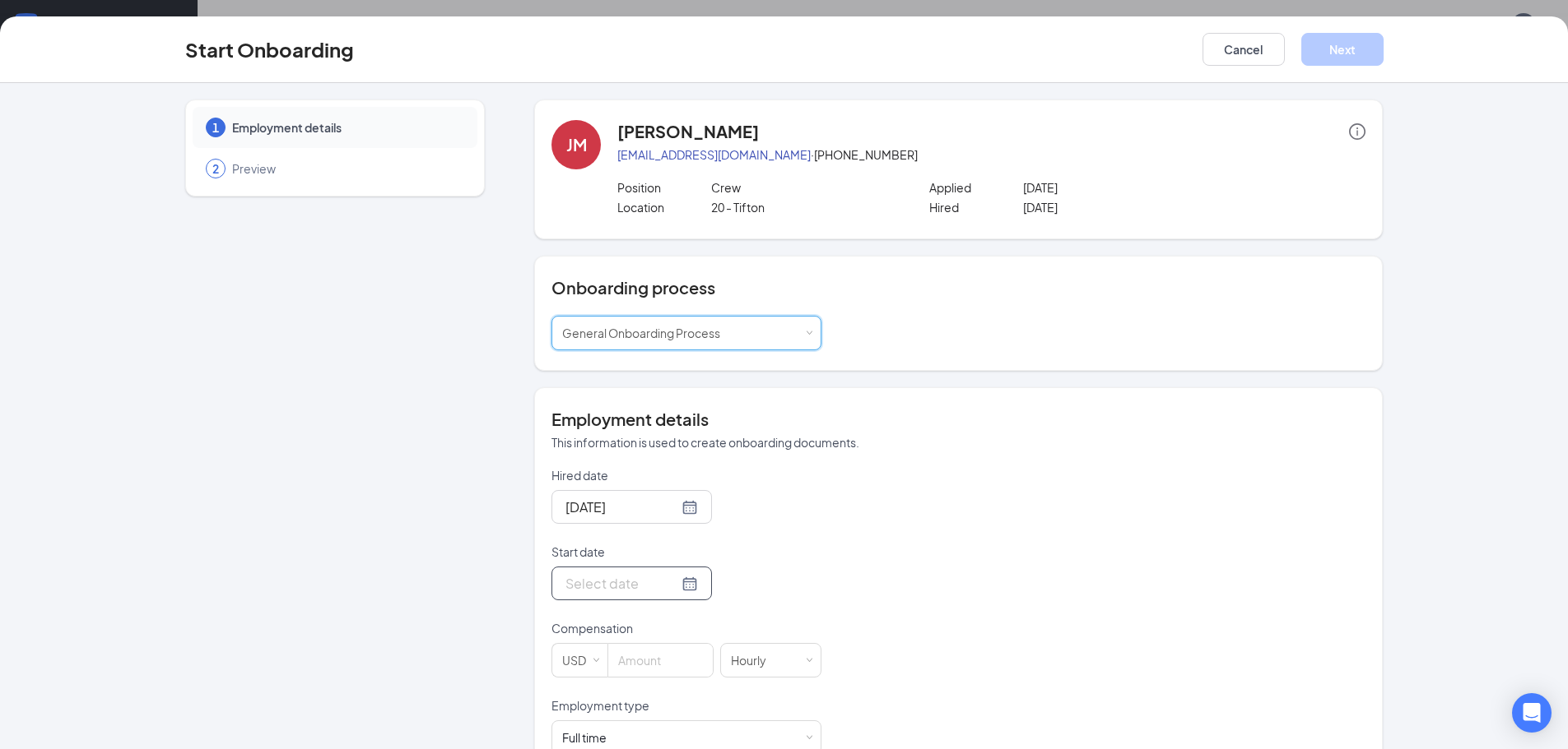
click at [671, 578] on div at bounding box center [631, 583] width 133 height 21
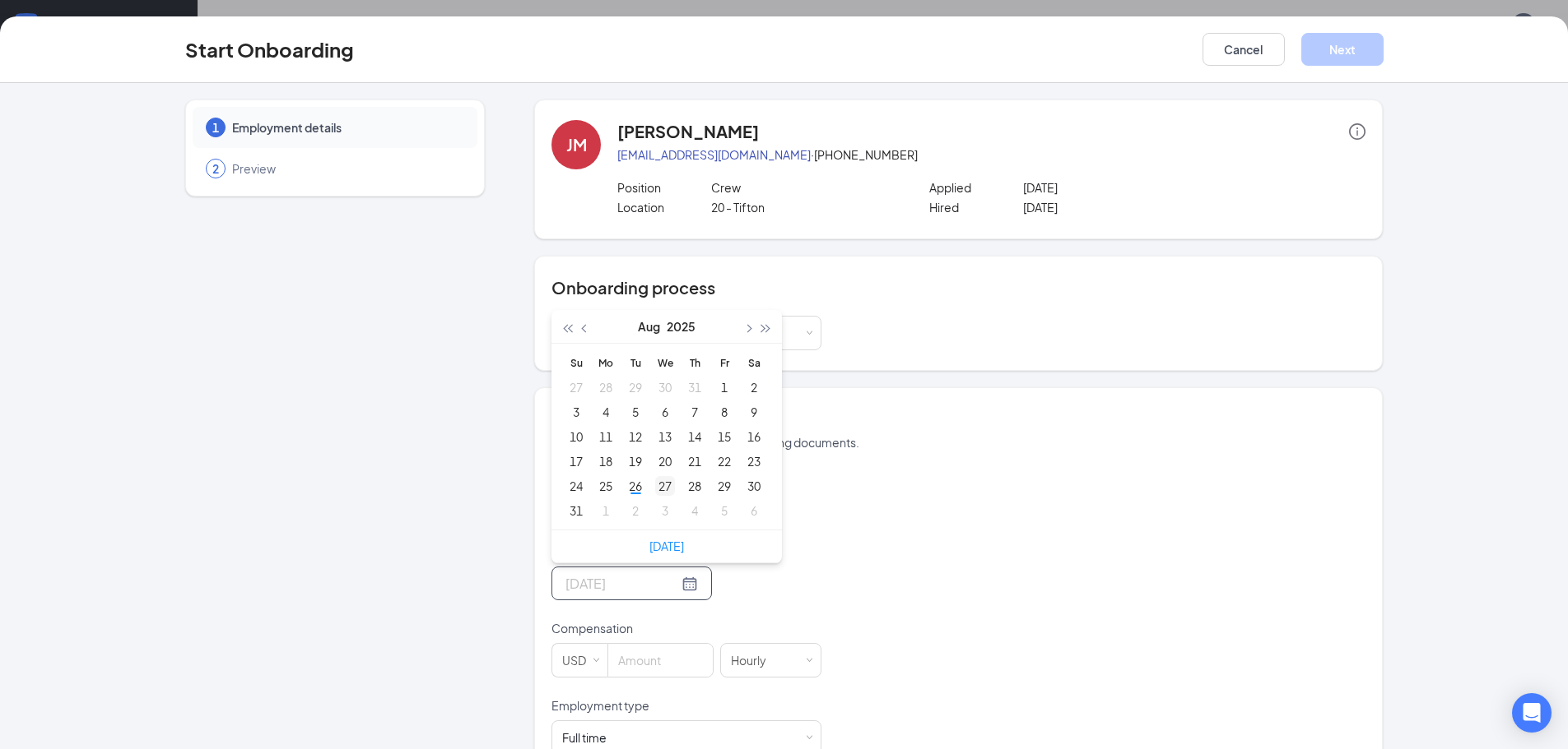
type input "[DATE]"
click at [665, 487] on div "27" at bounding box center [665, 487] width 20 height 20
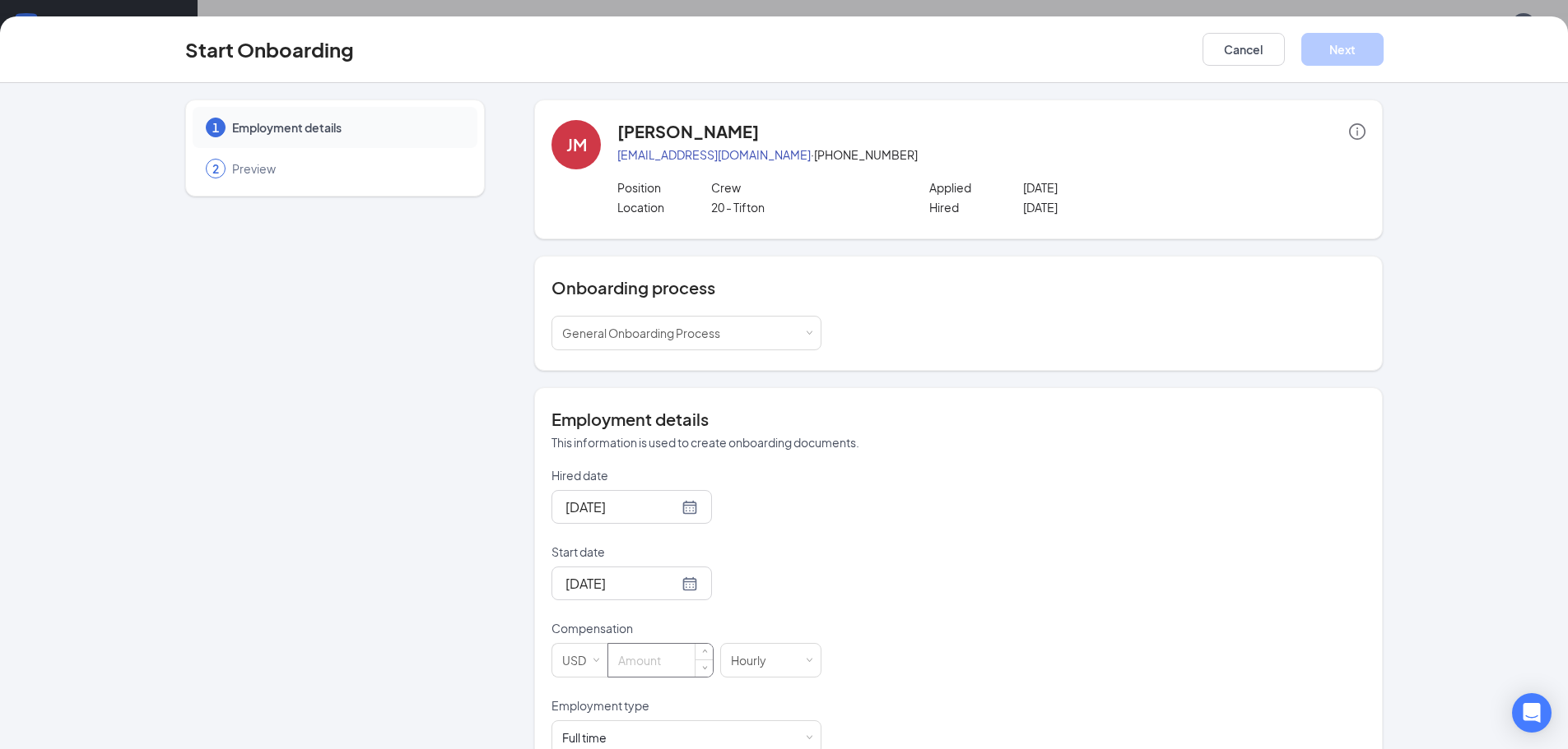
click at [636, 664] on input at bounding box center [660, 660] width 104 height 32
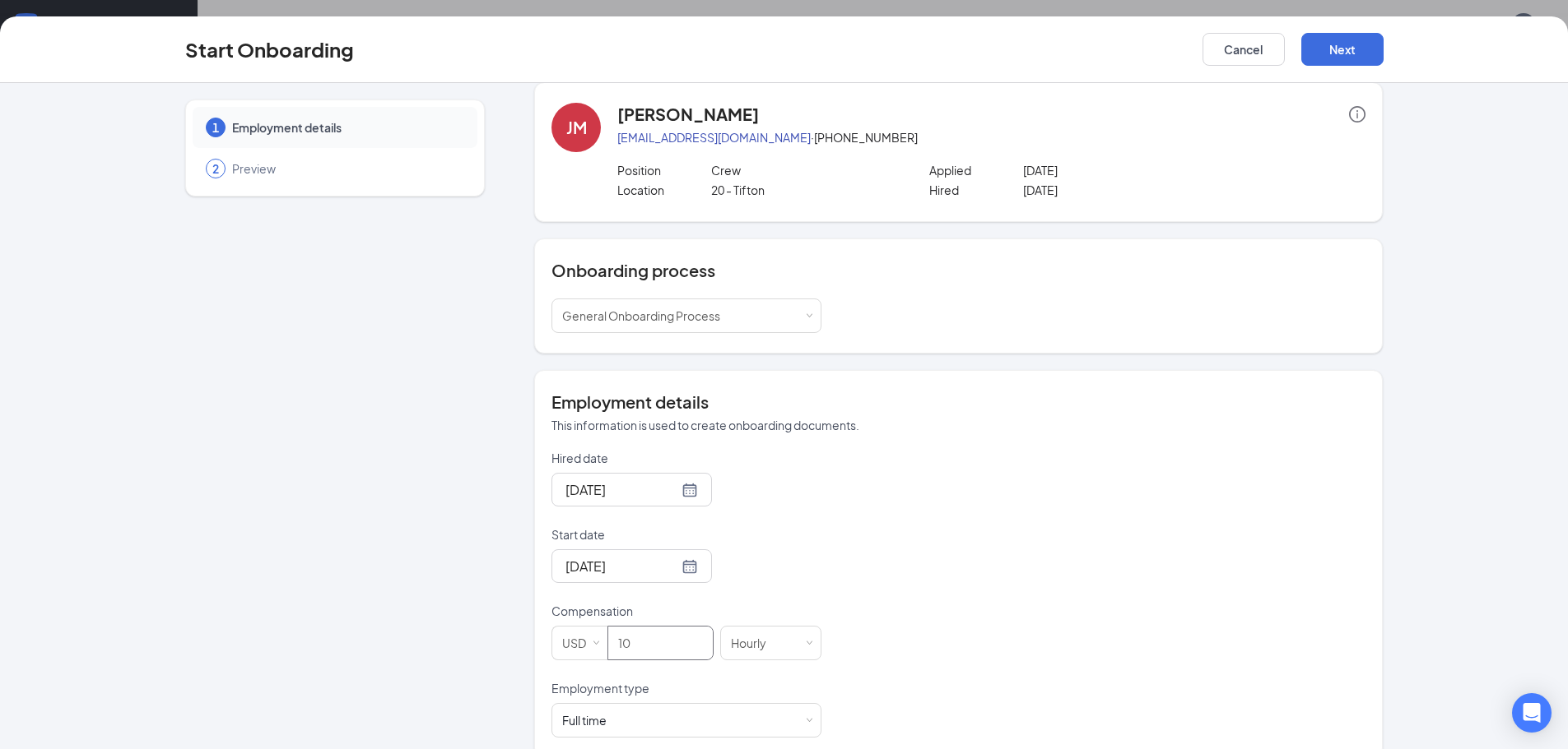
scroll to position [42, 0]
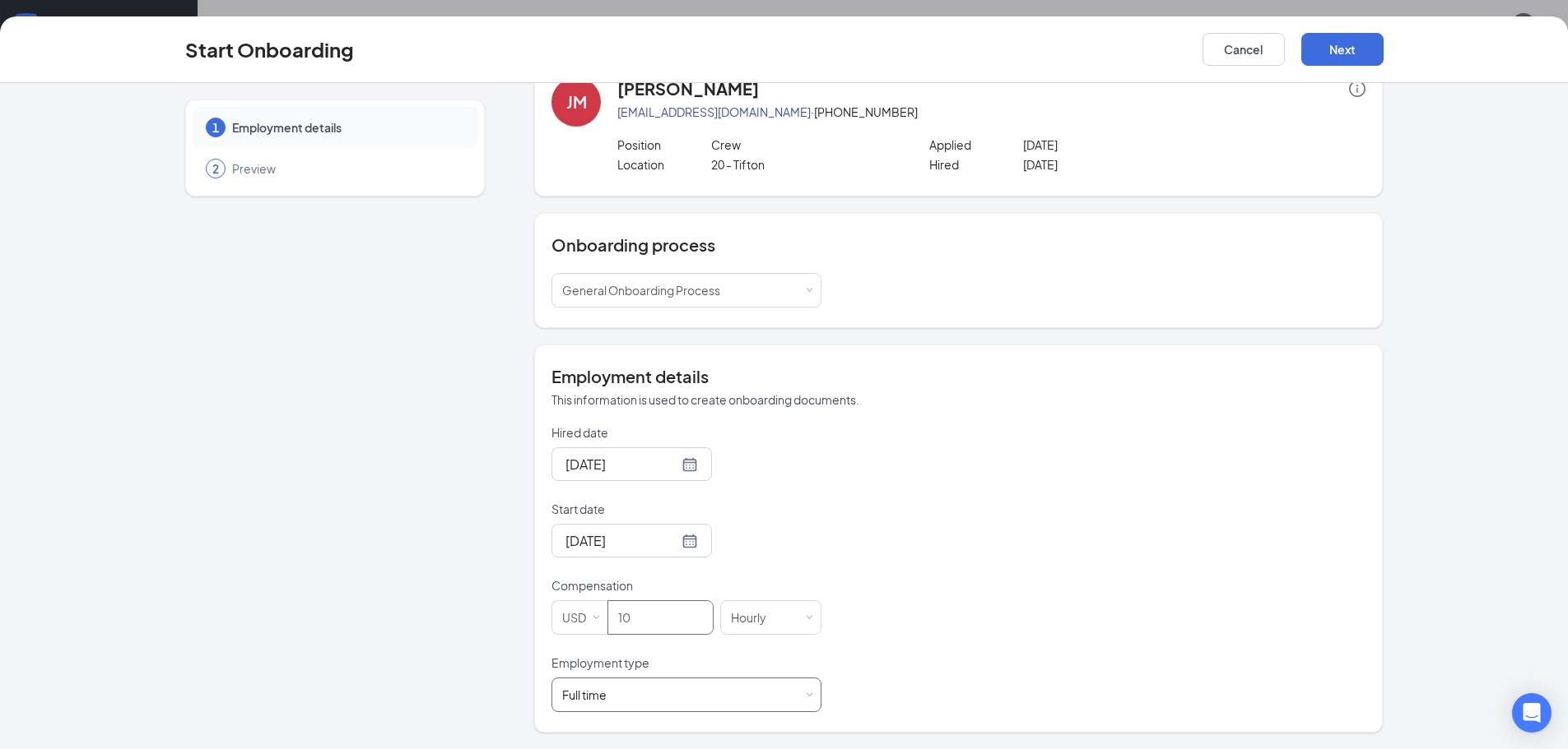
type input "10"
click at [806, 694] on span at bounding box center [809, 695] width 8 height 7
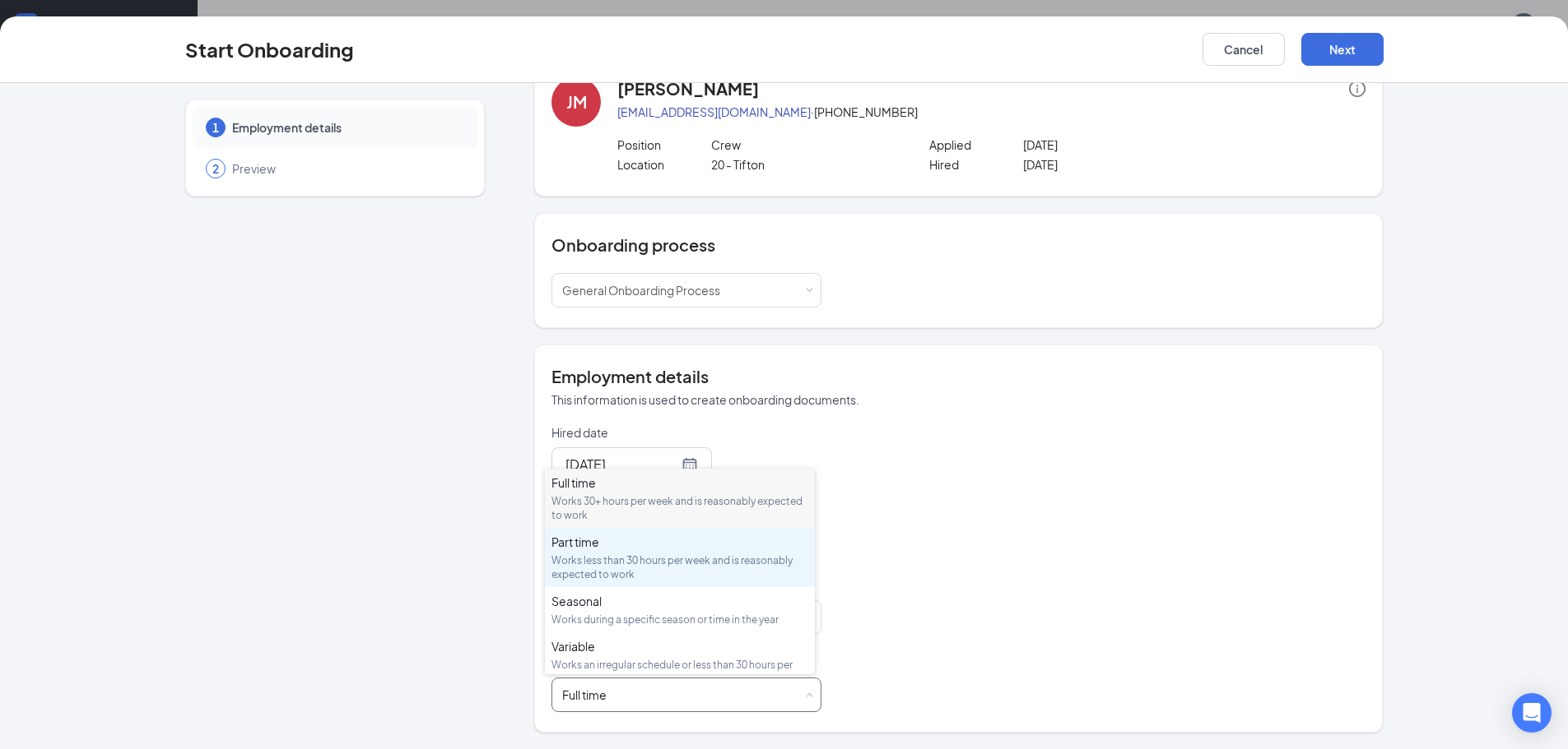
click at [682, 560] on div "Works less than 30 hours per week and is reasonably expected to work" at bounding box center [680, 567] width 257 height 28
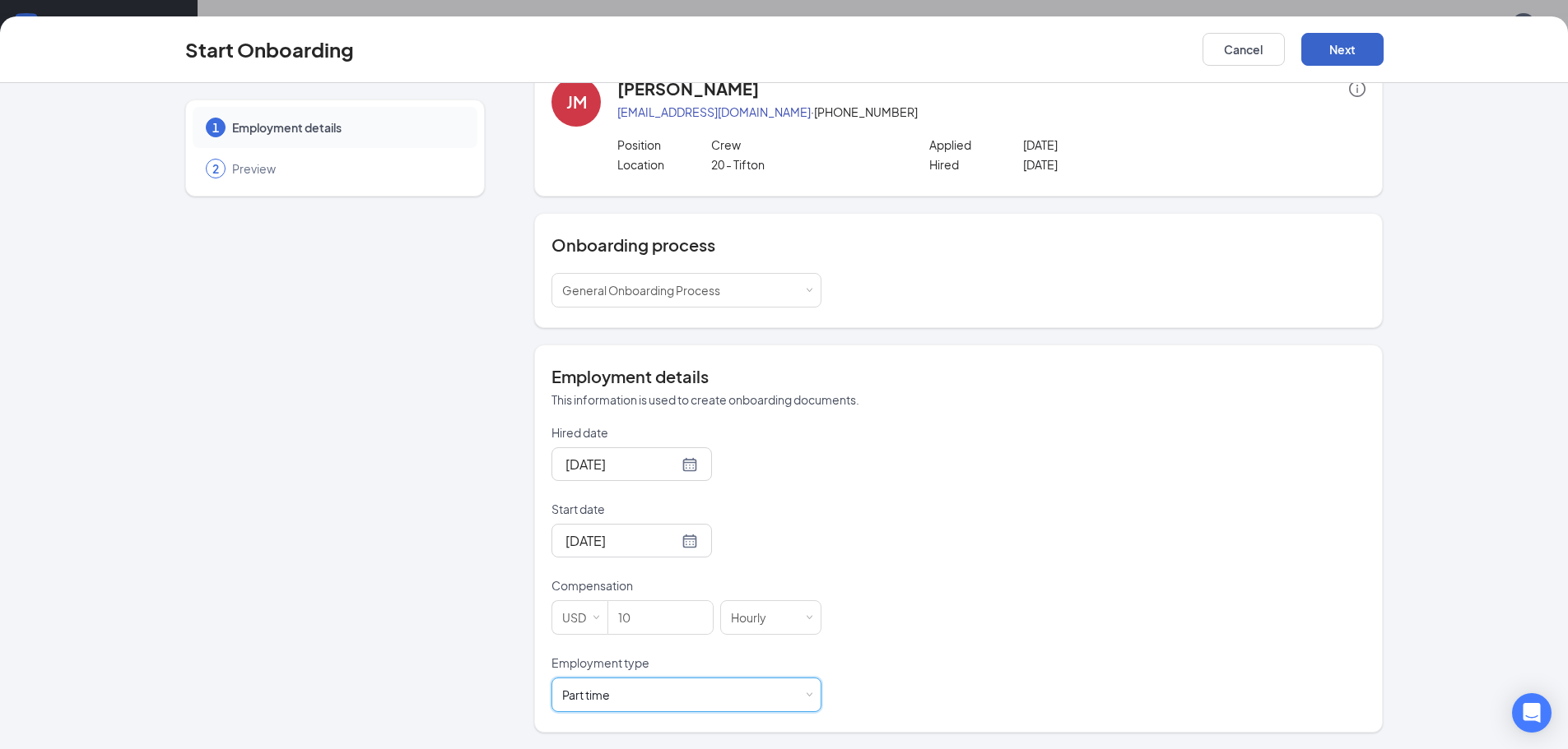
click at [1360, 48] on button "Next" at bounding box center [1342, 48] width 83 height 32
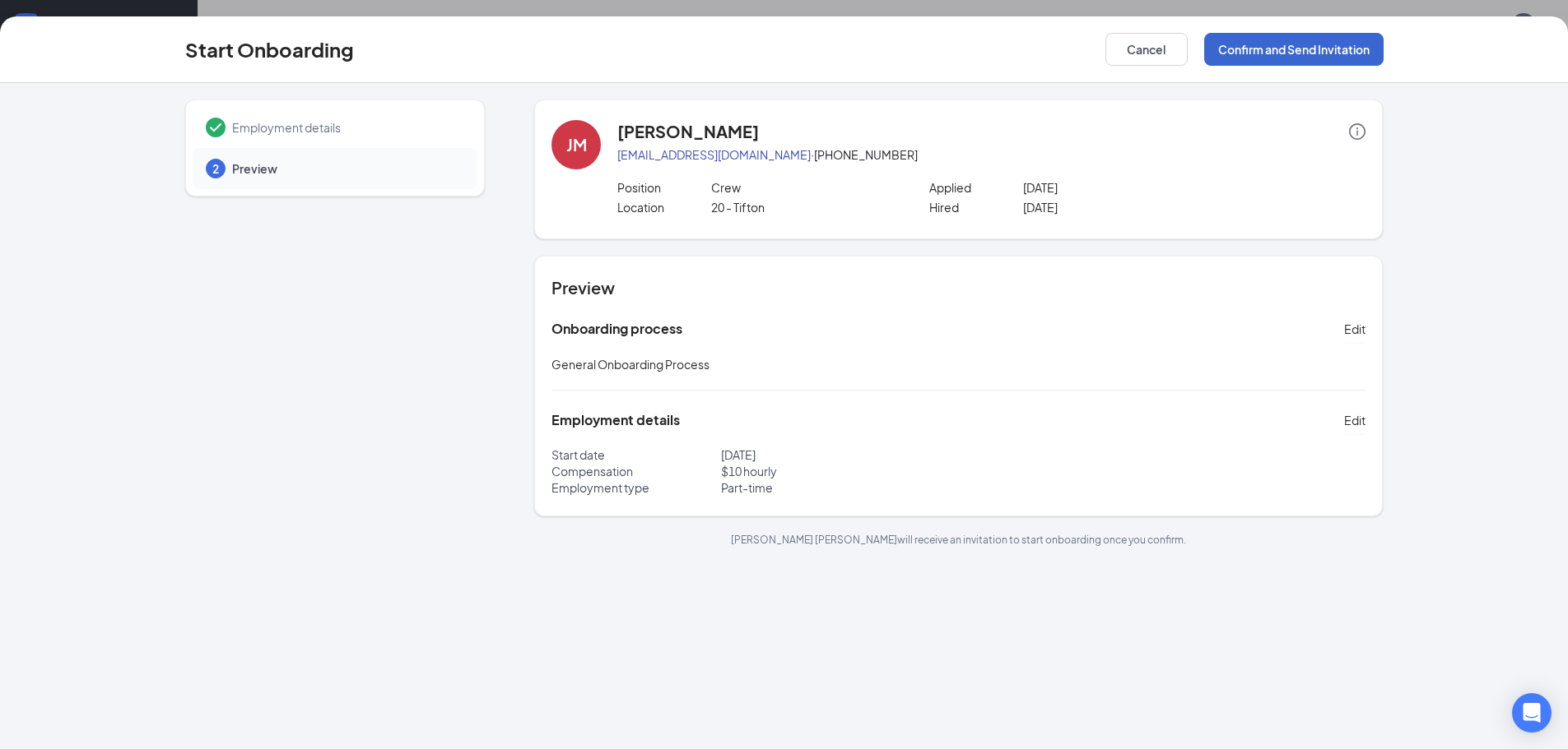
scroll to position [0, 0]
click at [1296, 48] on button "Confirm and Send Invitation" at bounding box center [1293, 48] width 179 height 32
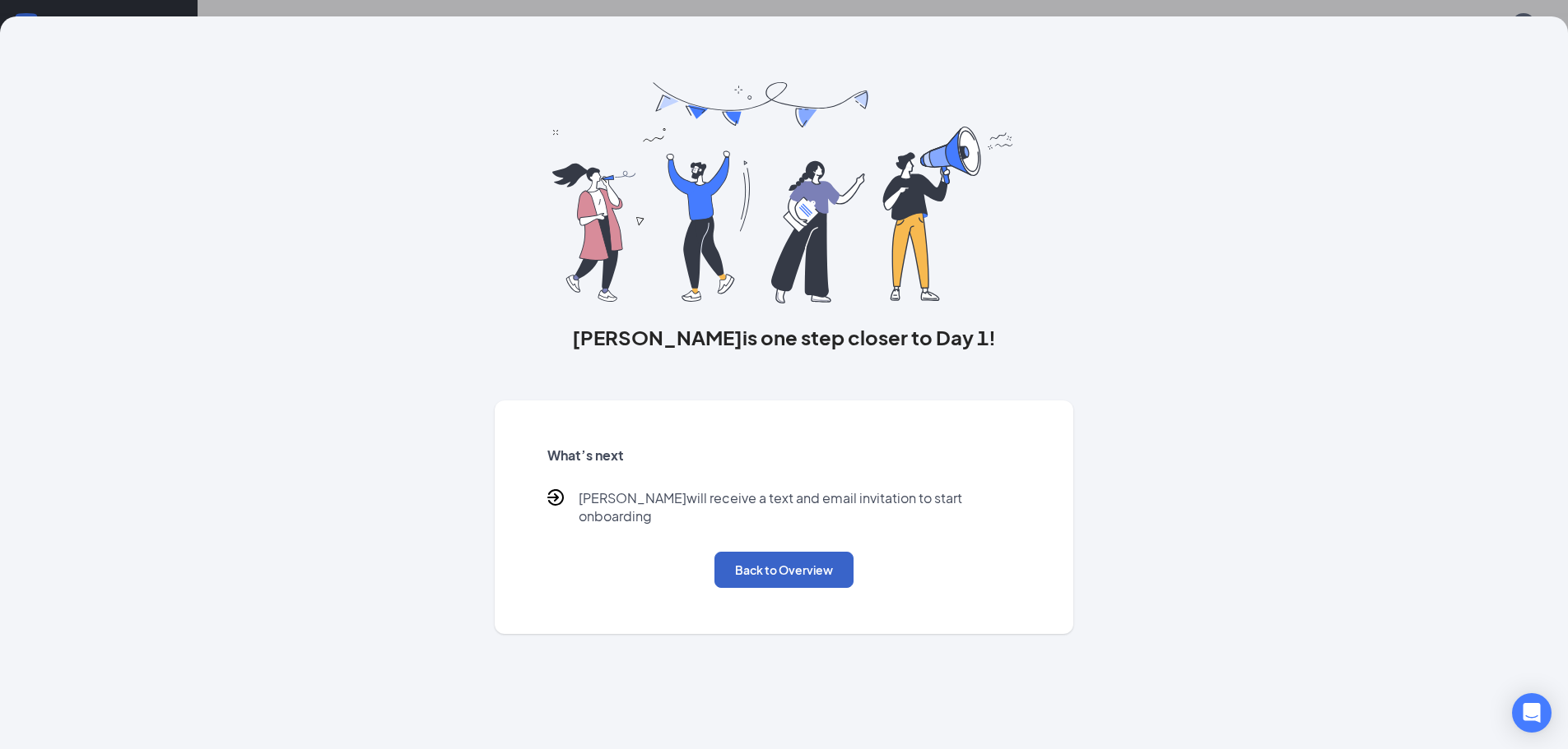
click at [796, 553] on button "Back to Overview" at bounding box center [784, 570] width 139 height 36
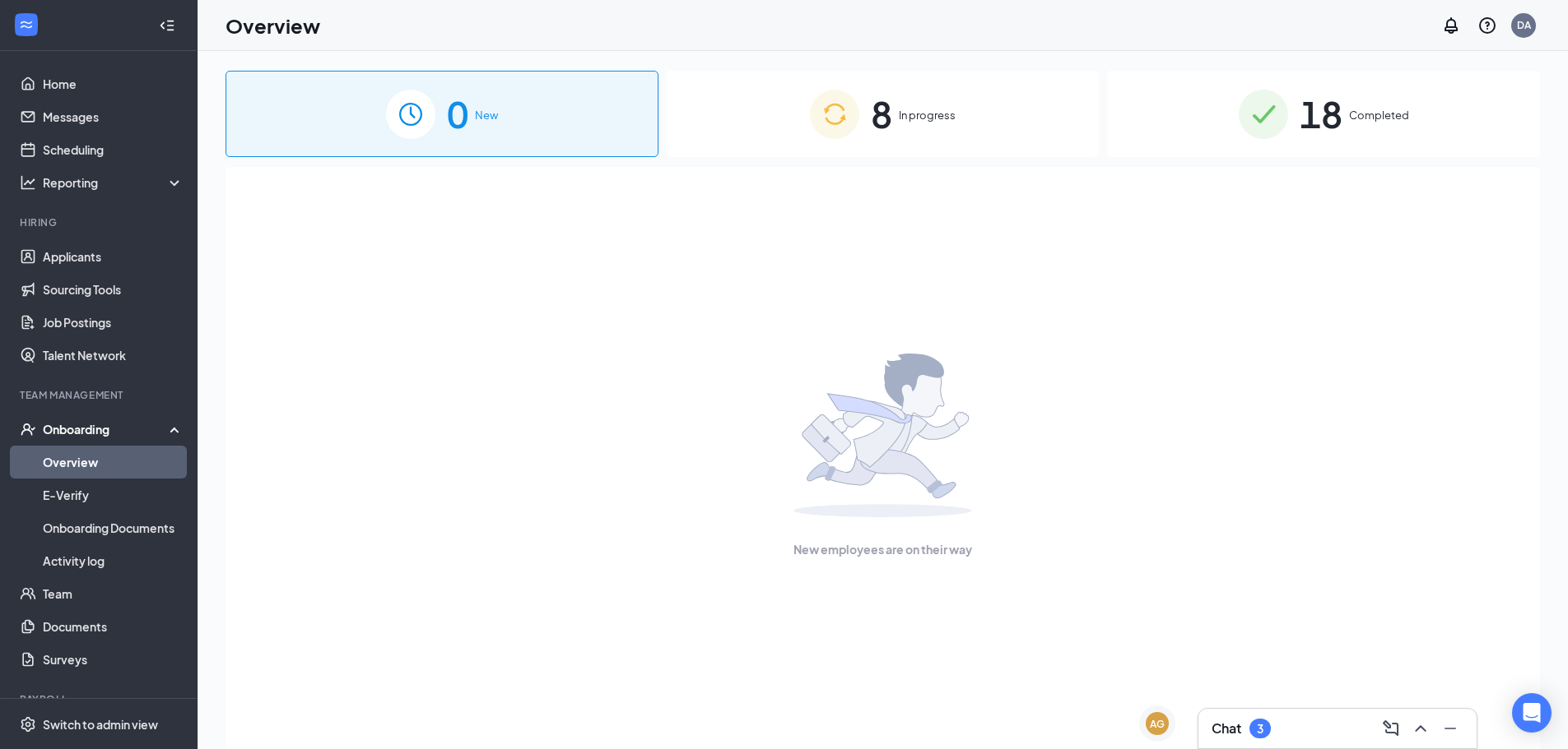
click at [872, 122] on span "8" at bounding box center [882, 114] width 22 height 57
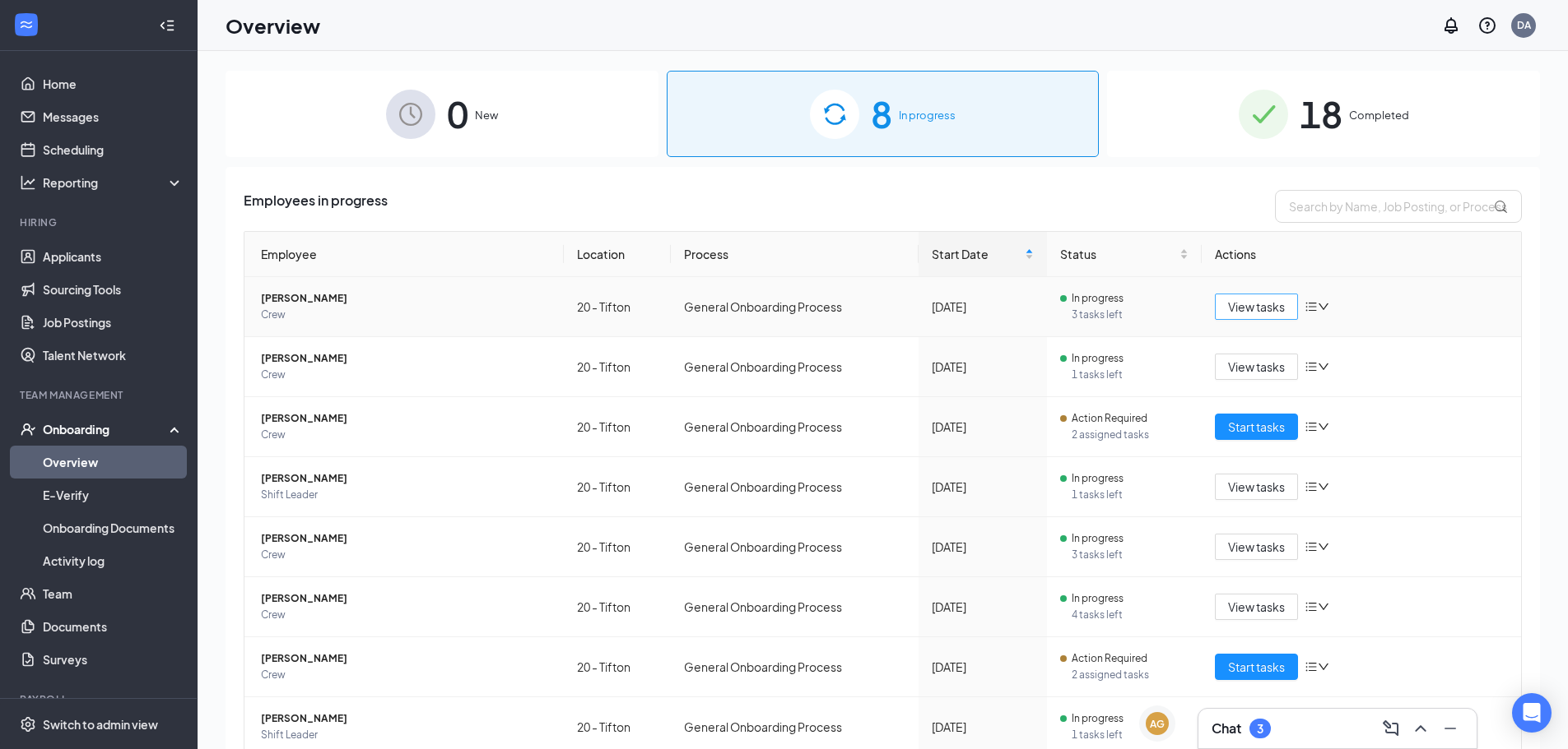
click at [1240, 306] on span "View tasks" at bounding box center [1256, 307] width 57 height 18
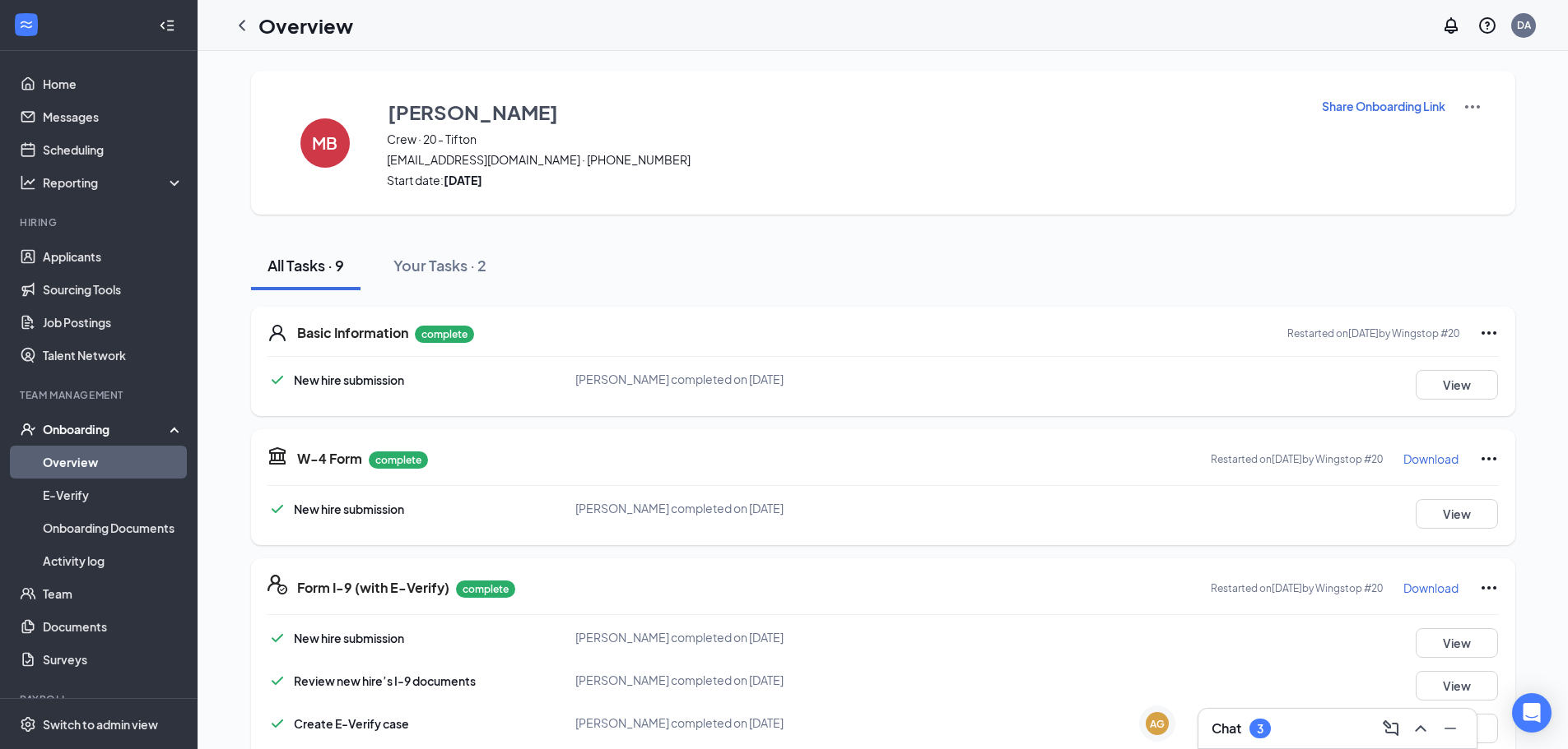
click at [98, 455] on link "Overview" at bounding box center [113, 462] width 141 height 32
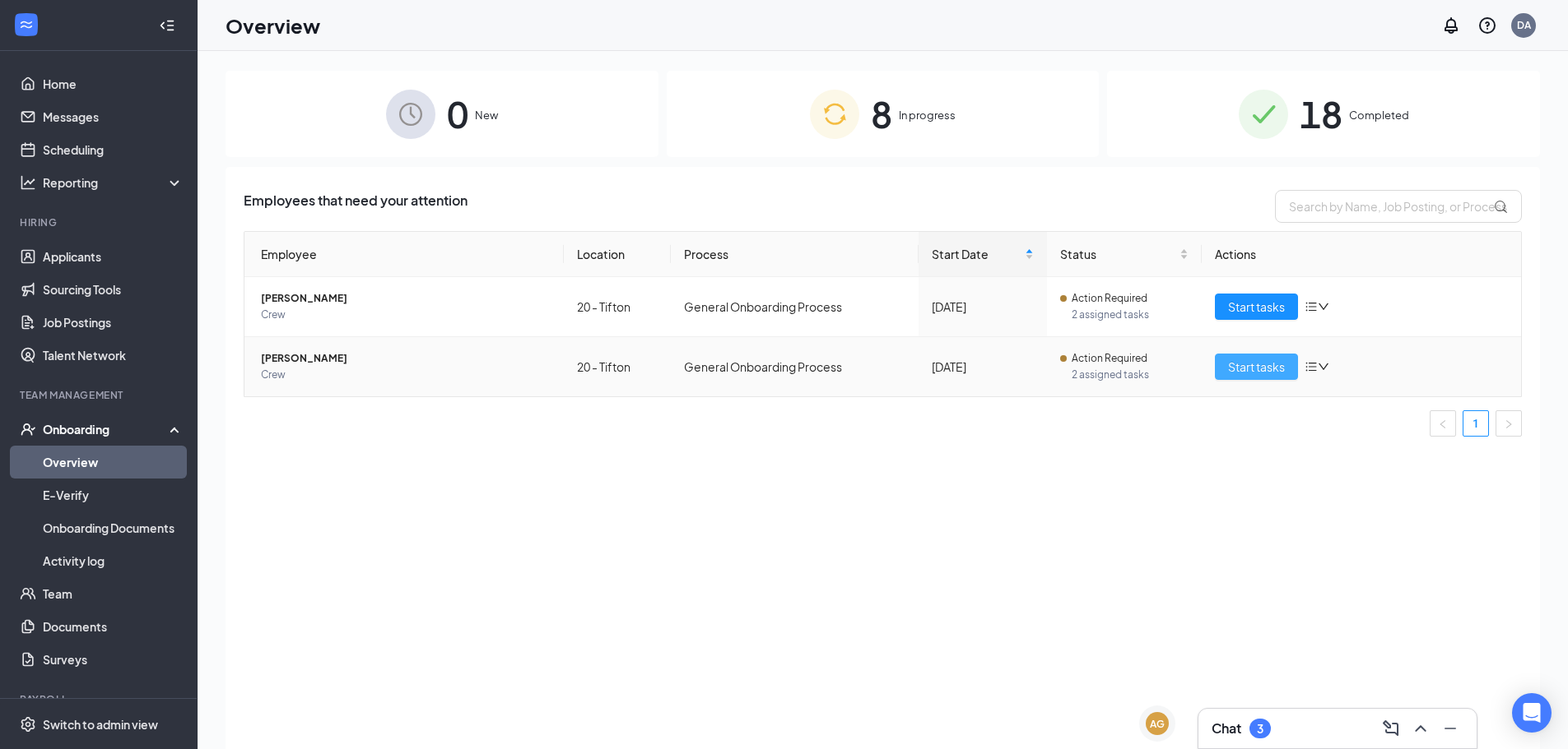
click at [1251, 367] on span "Start tasks" at bounding box center [1256, 367] width 57 height 18
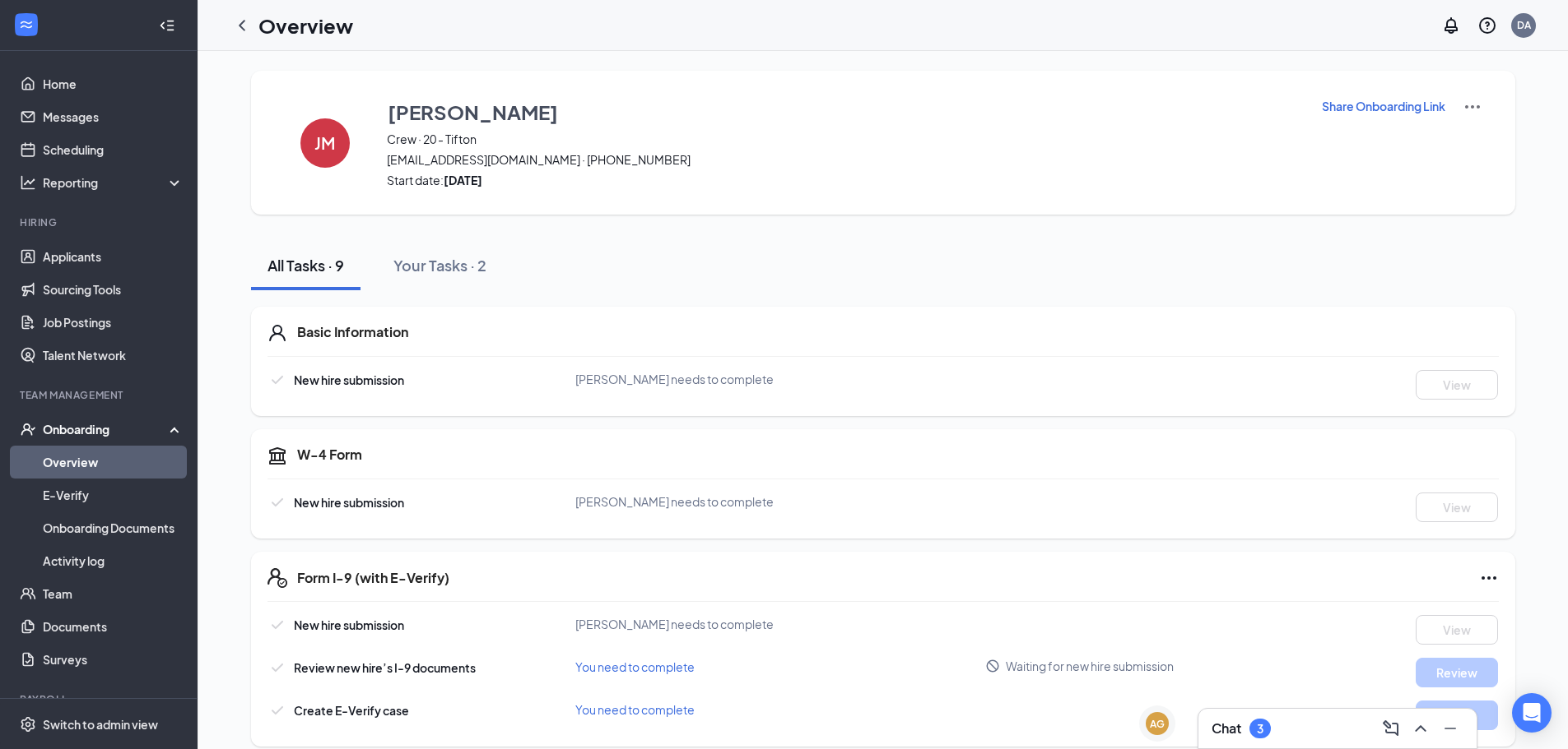
click at [1384, 106] on p "Share Onboarding Link" at bounding box center [1384, 106] width 123 height 17
type textarea "Hi [PERSON_NAME], This is a gentle reminder to complete your onboarding before …"
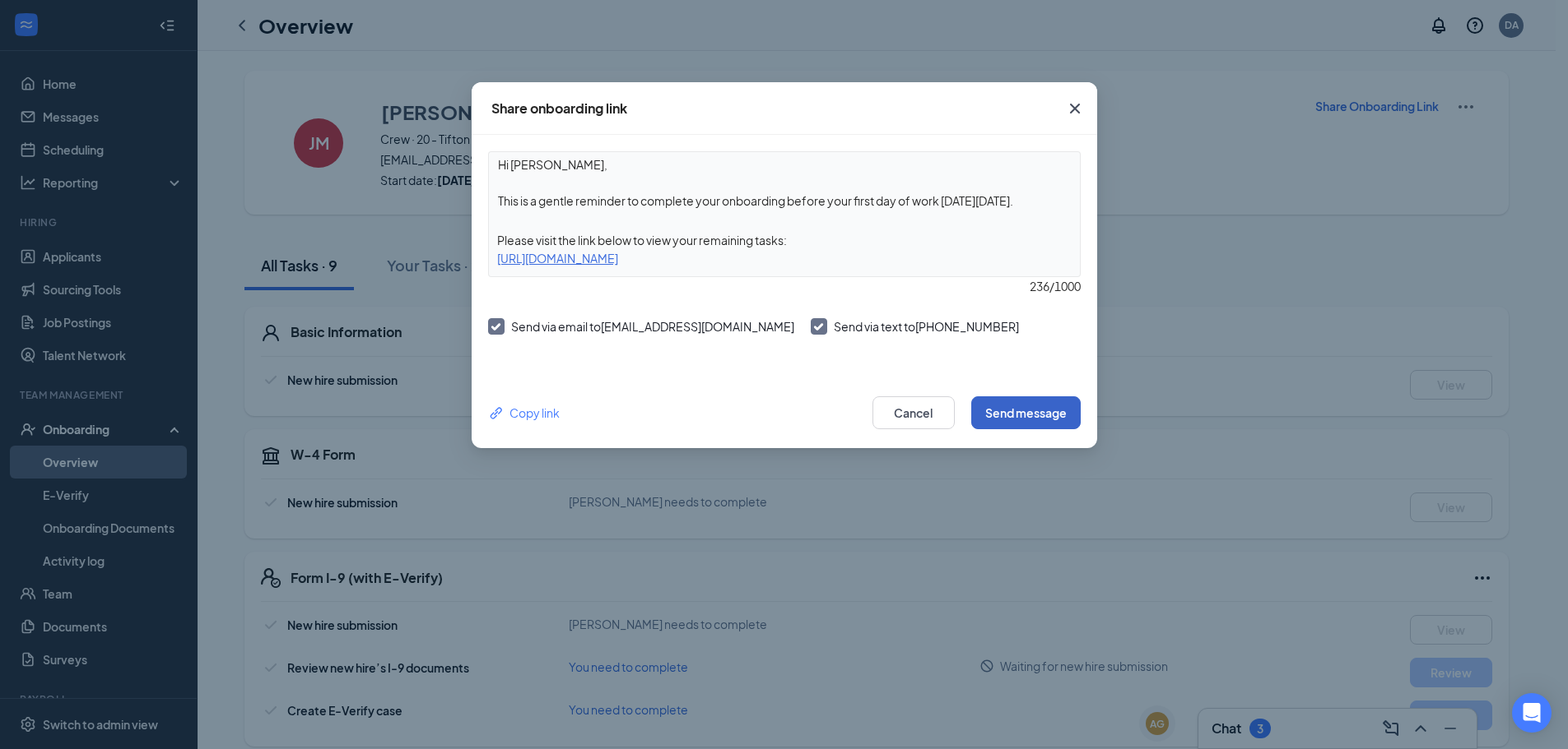
click at [995, 412] on button "Send message" at bounding box center [1025, 412] width 109 height 32
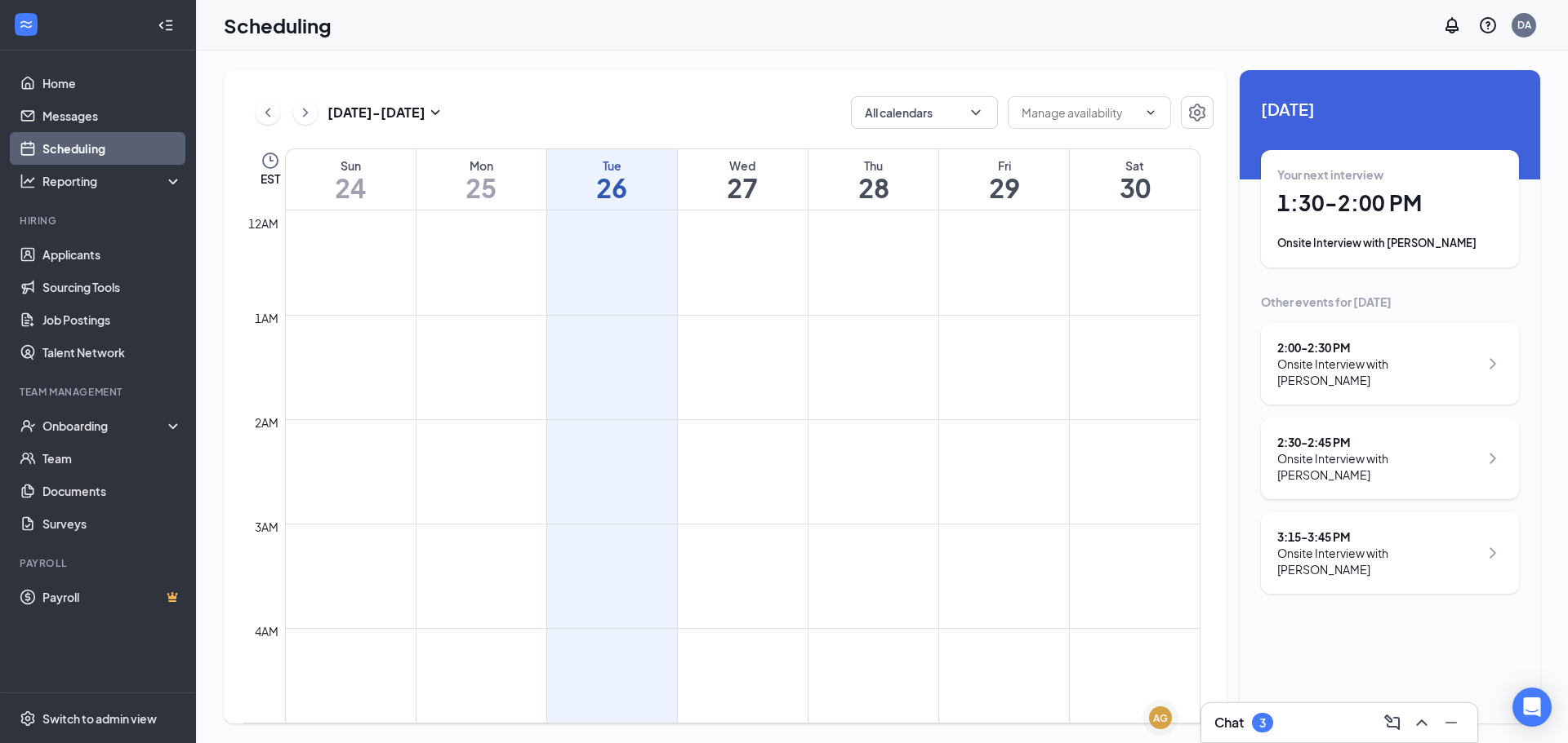
scroll to position [803, 0]
click at [1425, 237] on div "Onsite Interview with Faith Watts" at bounding box center [1389, 243] width 226 height 17
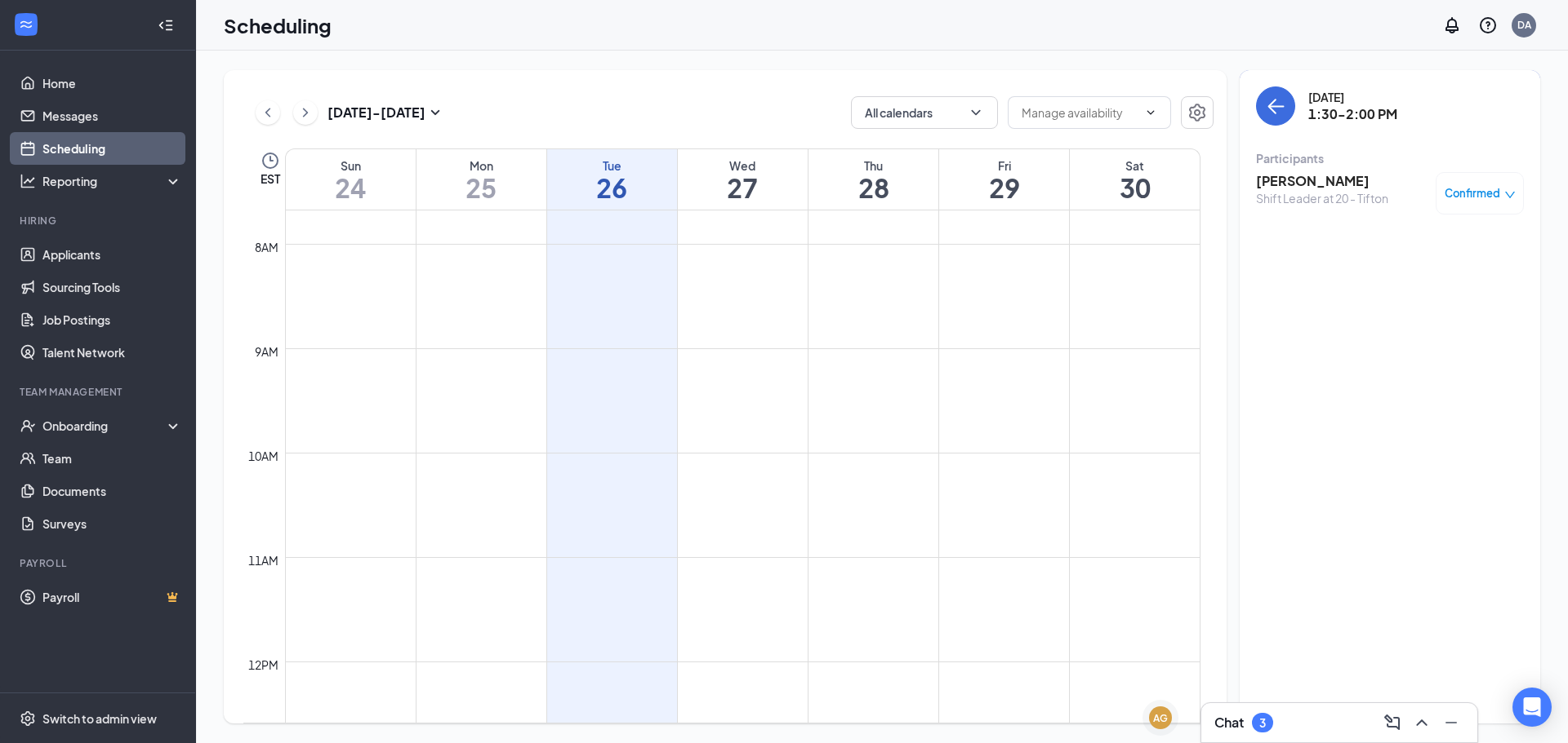
click at [1273, 174] on h3 "[PERSON_NAME]" at bounding box center [1322, 181] width 132 height 18
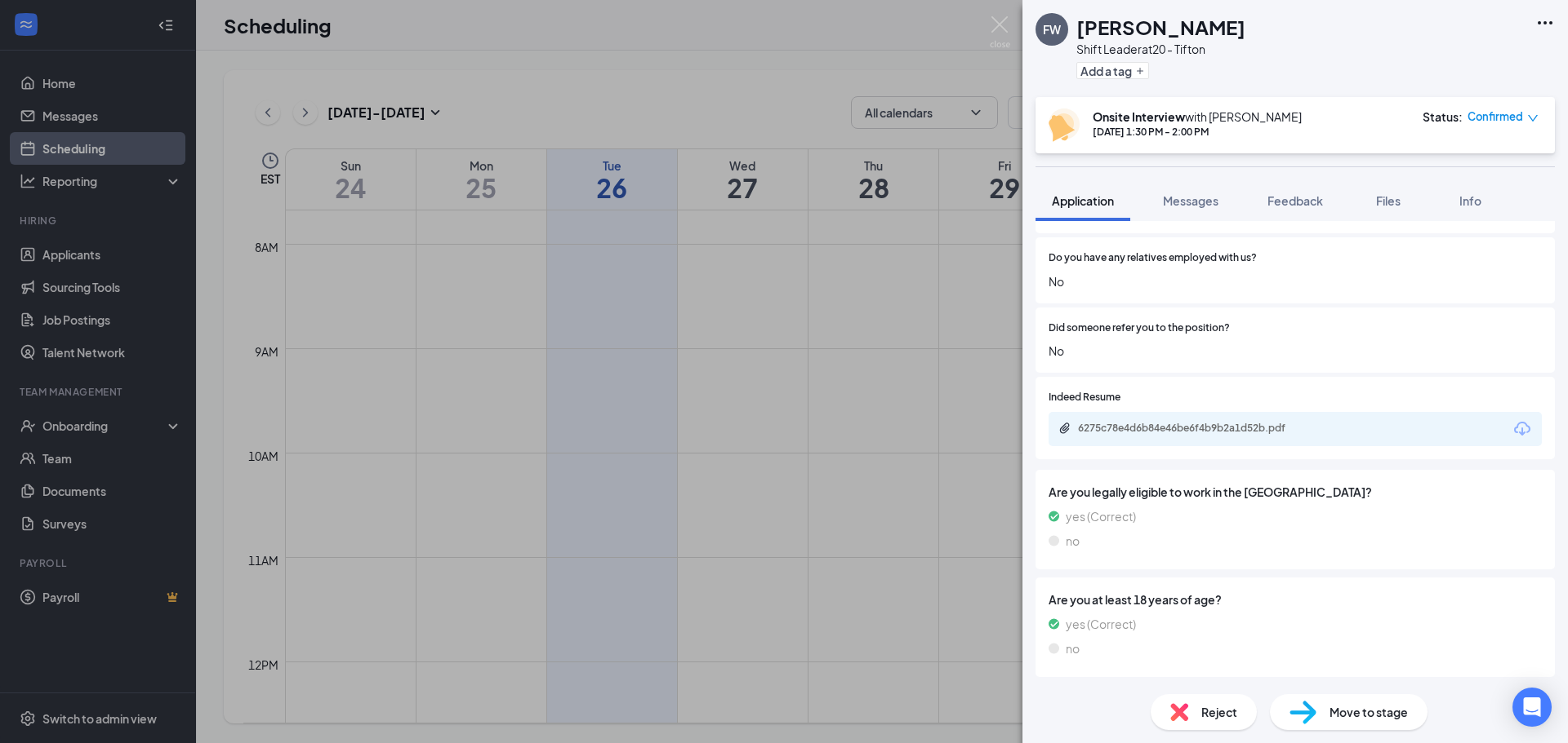
scroll to position [1327, 0]
click at [868, 26] on div "FW Faith Watts Shift Leader at 20 - Tifton Add a tag Onsite Interview with Dedr…" at bounding box center [784, 371] width 1568 height 743
click at [999, 28] on div "Scheduling DA" at bounding box center [882, 25] width 1372 height 50
